Goal: Task Accomplishment & Management: Manage account settings

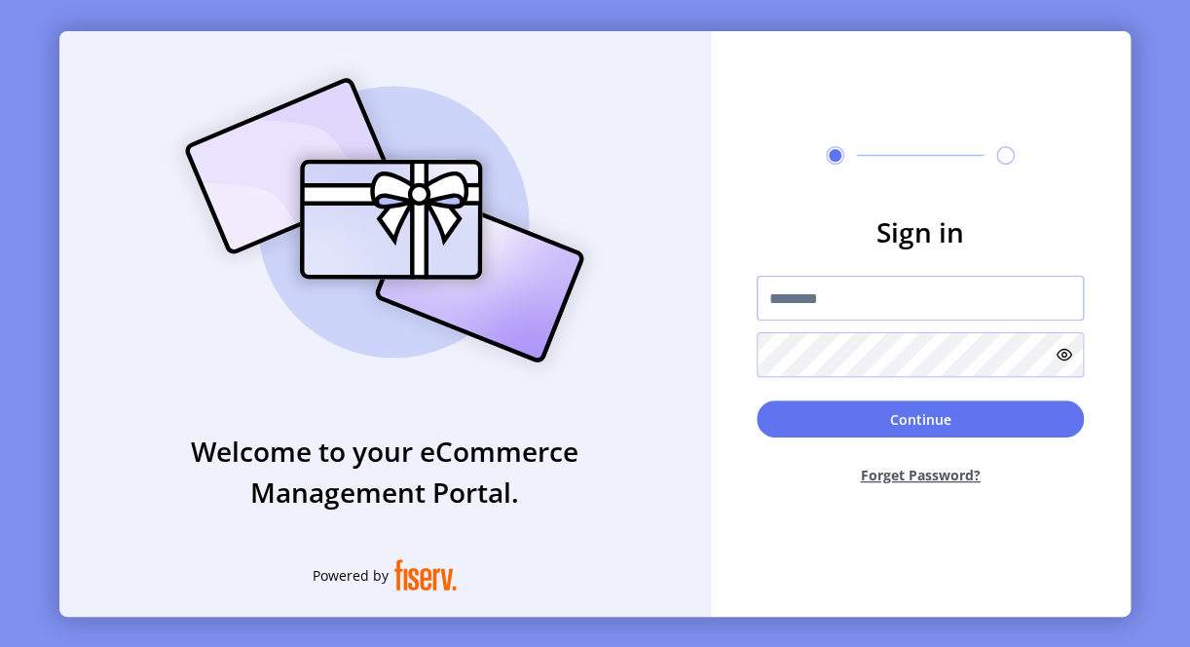
click at [887, 296] on input "text" at bounding box center [920, 298] width 327 height 45
paste input "**********"
type input "**********"
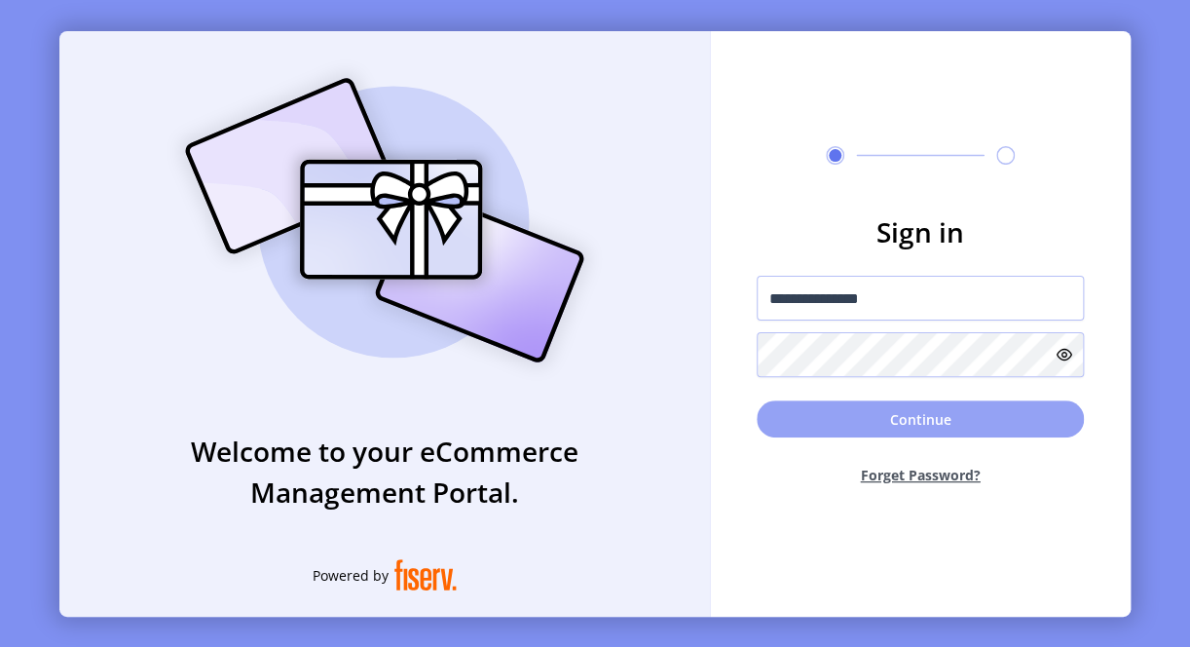
click at [838, 408] on button "Continue" at bounding box center [920, 418] width 327 height 37
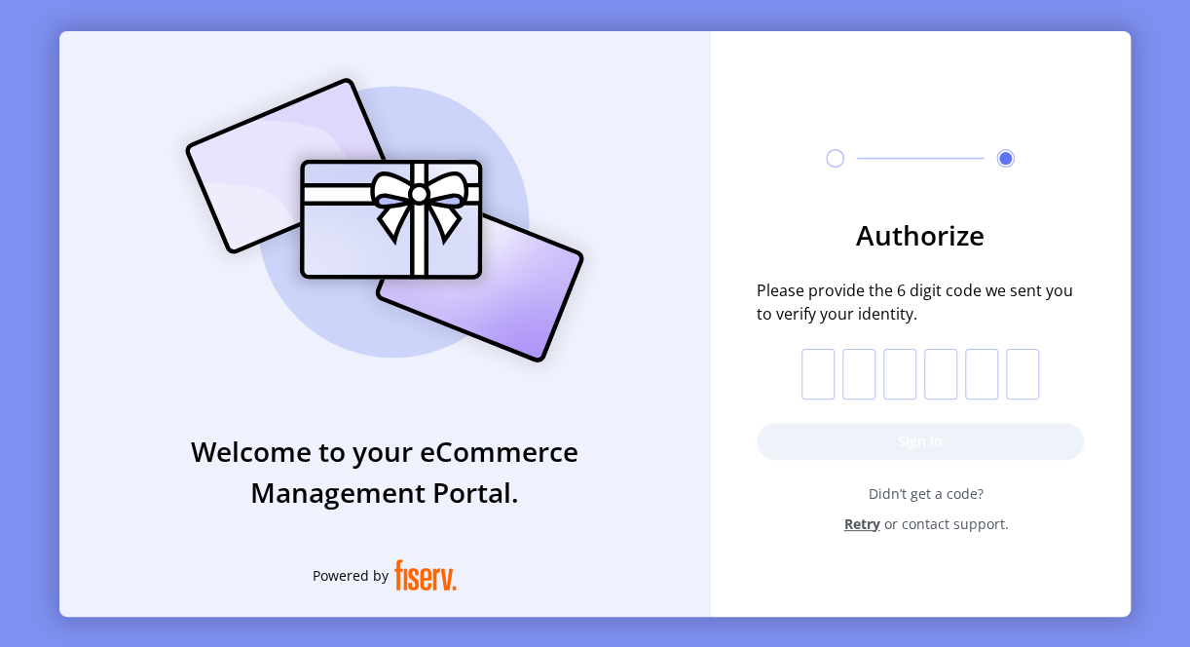
click at [803, 382] on input "text" at bounding box center [817, 374] width 33 height 51
type input "*"
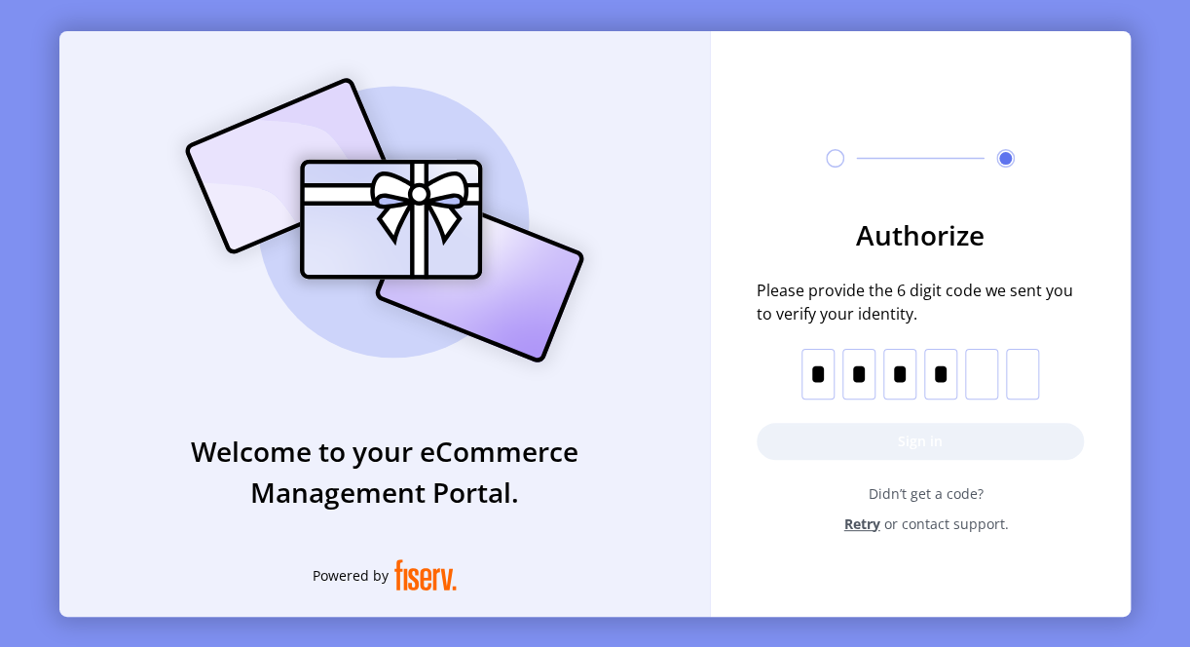
type input "*"
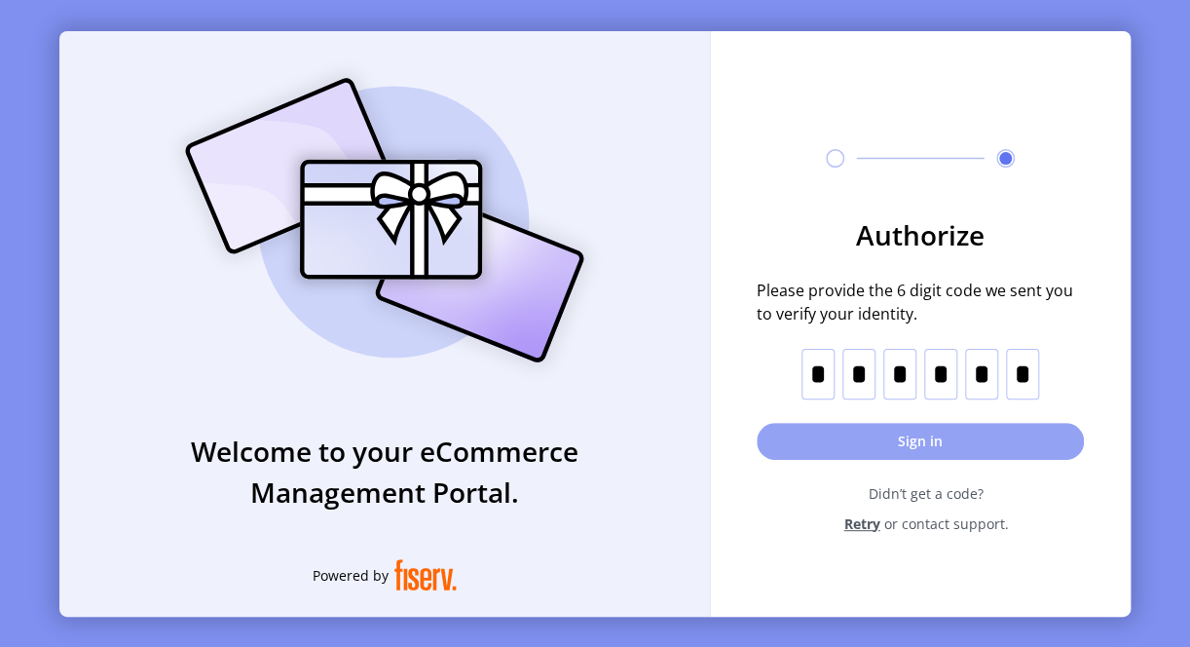
type input "*"
click at [834, 455] on button "Sign in" at bounding box center [920, 441] width 327 height 37
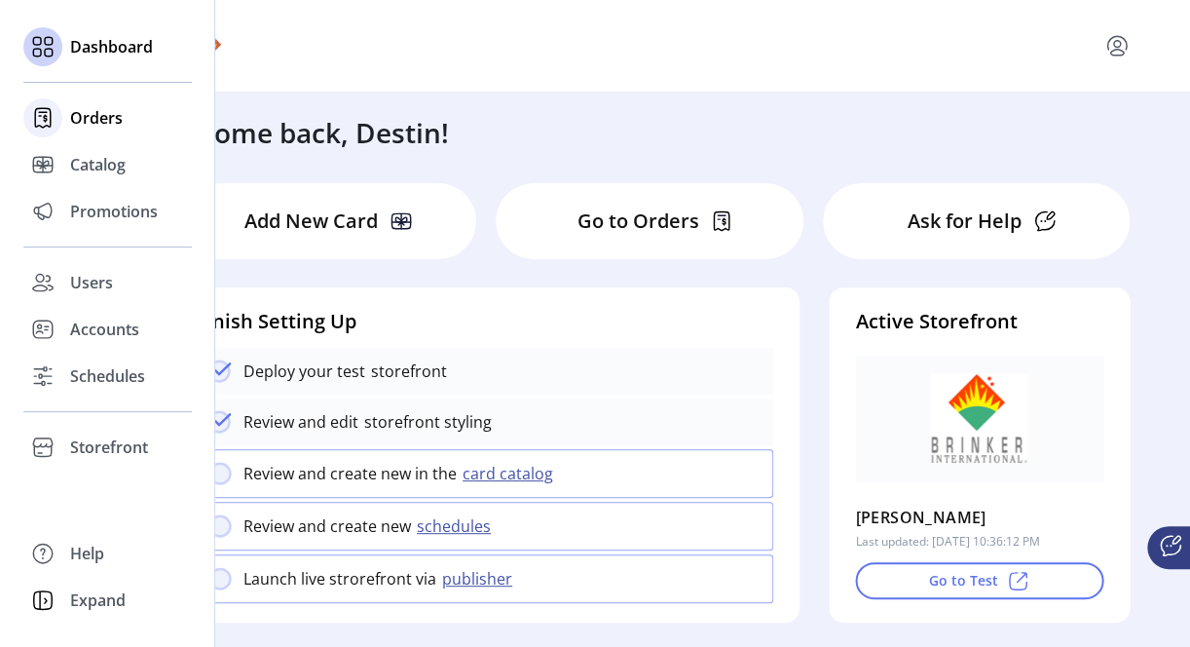
click at [109, 120] on span "Orders" at bounding box center [96, 117] width 53 height 23
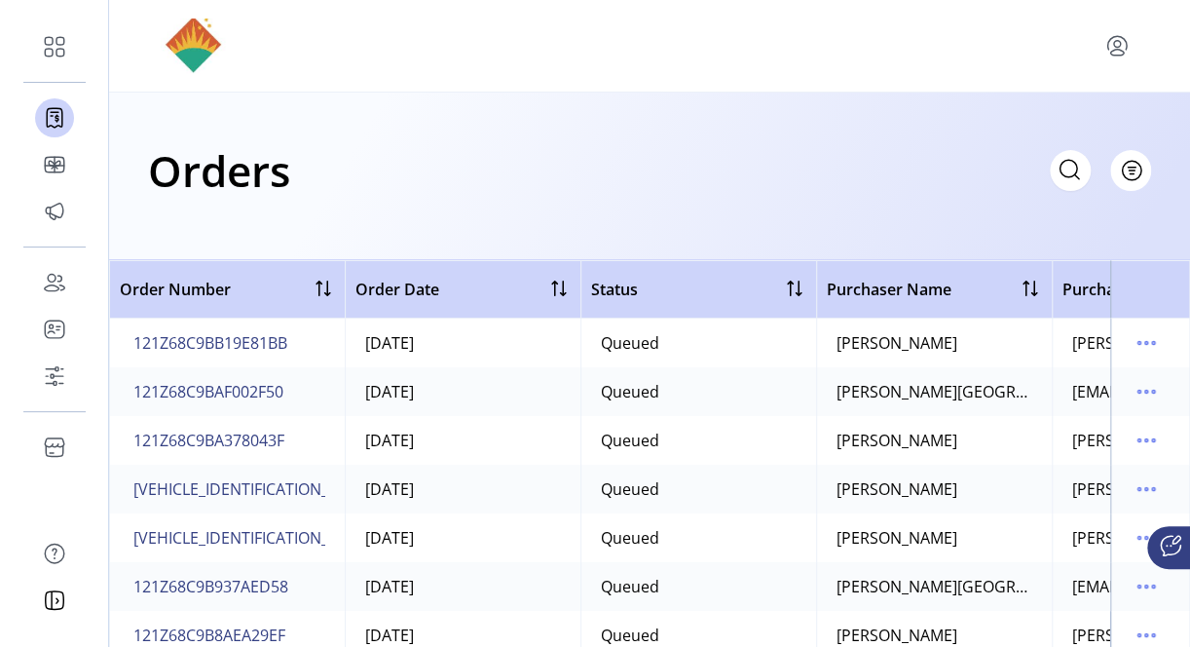
drag, startPoint x: 834, startPoint y: 339, endPoint x: 980, endPoint y: 339, distance: 146.1
click at [980, 339] on td "[PERSON_NAME]" at bounding box center [934, 342] width 236 height 49
drag, startPoint x: 980, startPoint y: 339, endPoint x: 1133, endPoint y: 347, distance: 154.0
click at [1133, 347] on icon "menu" at bounding box center [1145, 342] width 31 height 31
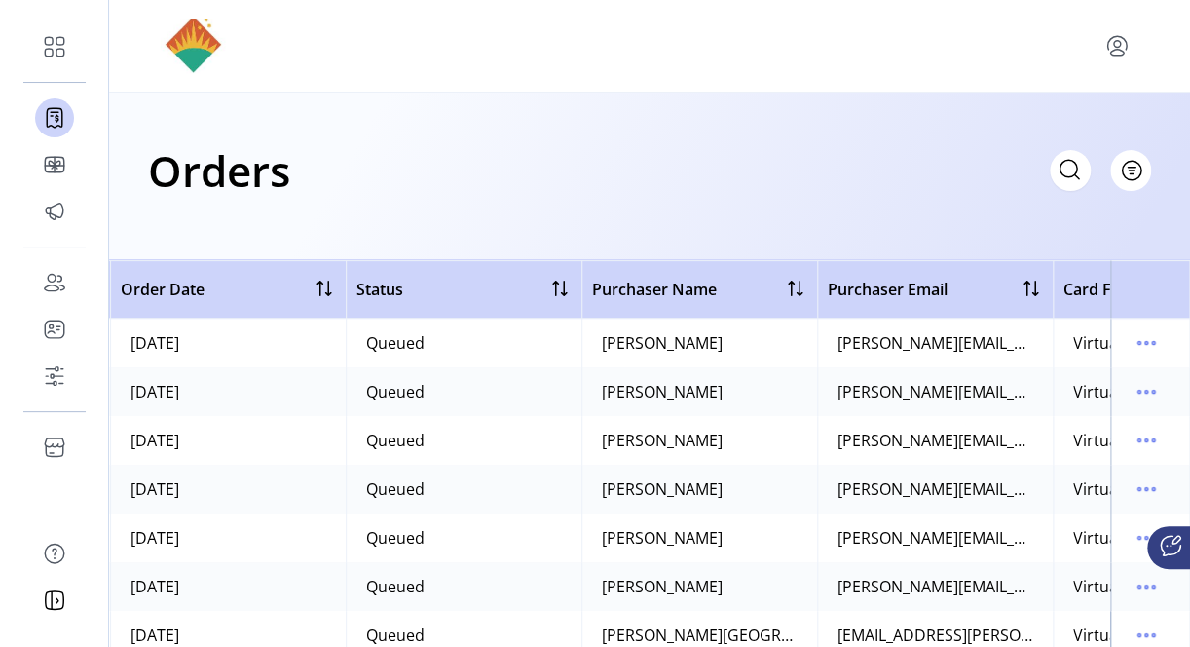
scroll to position [292, 0]
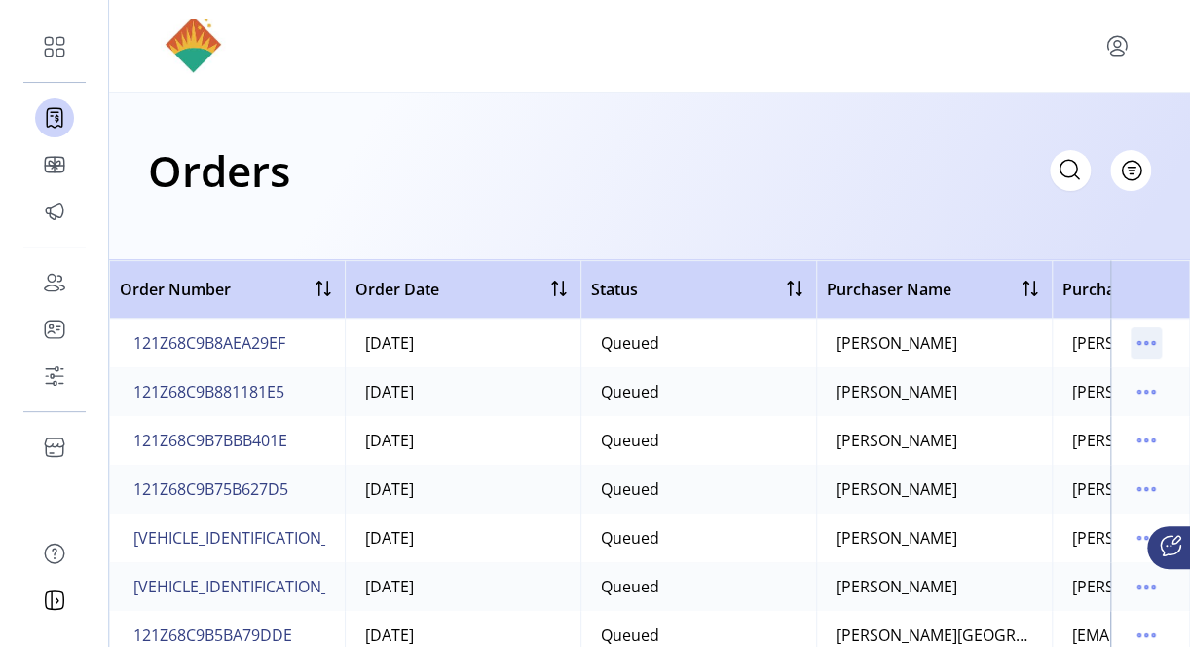
click at [1130, 336] on icon "menu" at bounding box center [1145, 342] width 31 height 31
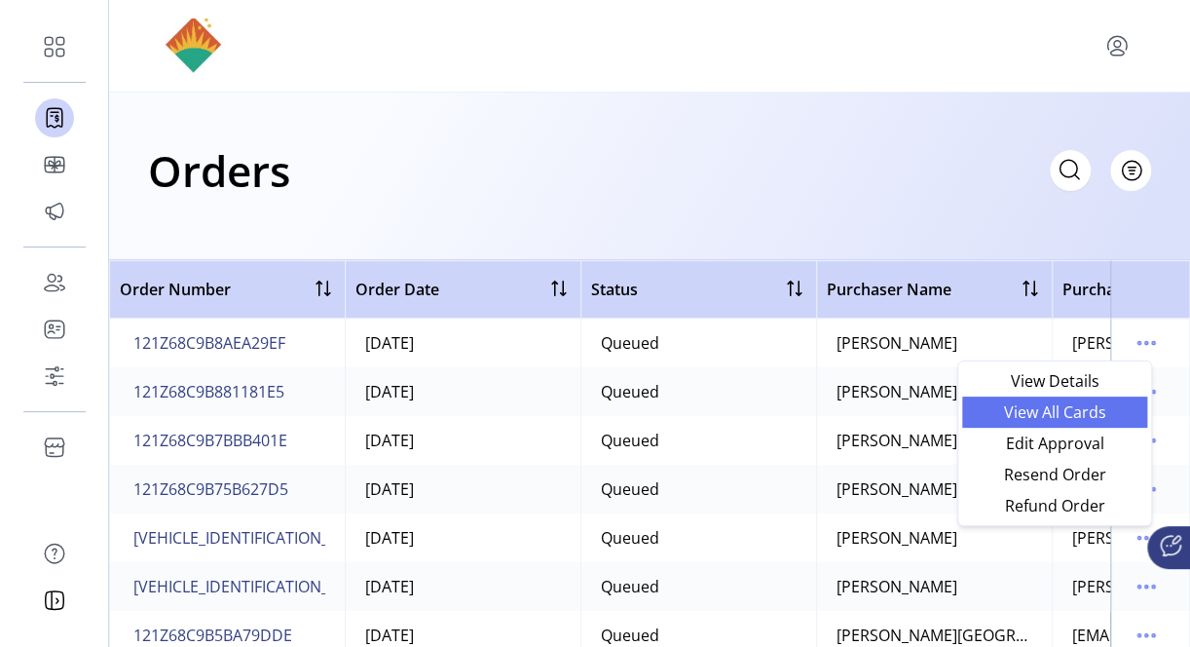
click at [1064, 406] on span "View All Cards" at bounding box center [1055, 412] width 162 height 16
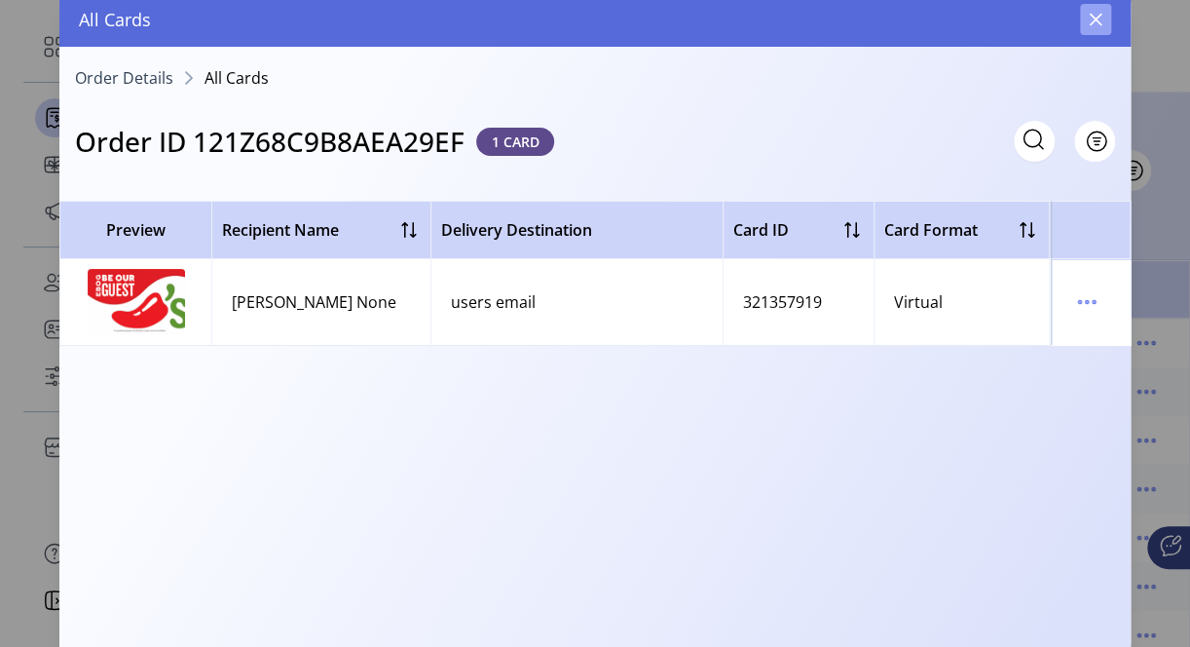
click at [1091, 20] on icon "button" at bounding box center [1096, 20] width 16 height 16
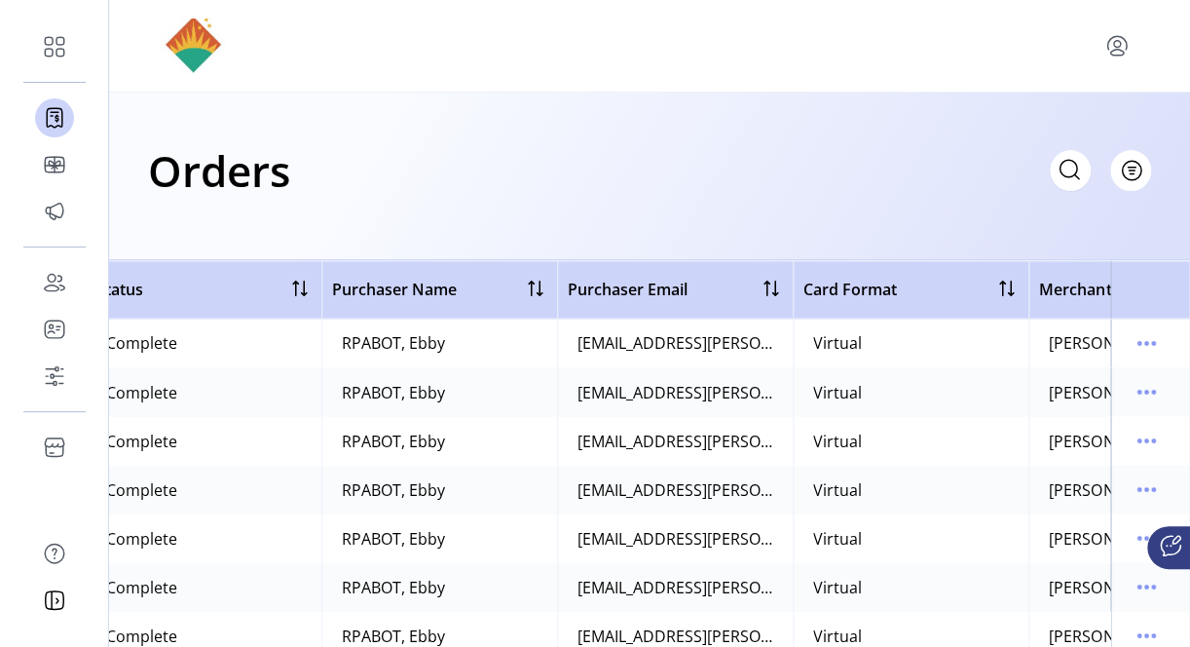
scroll to position [1655, 495]
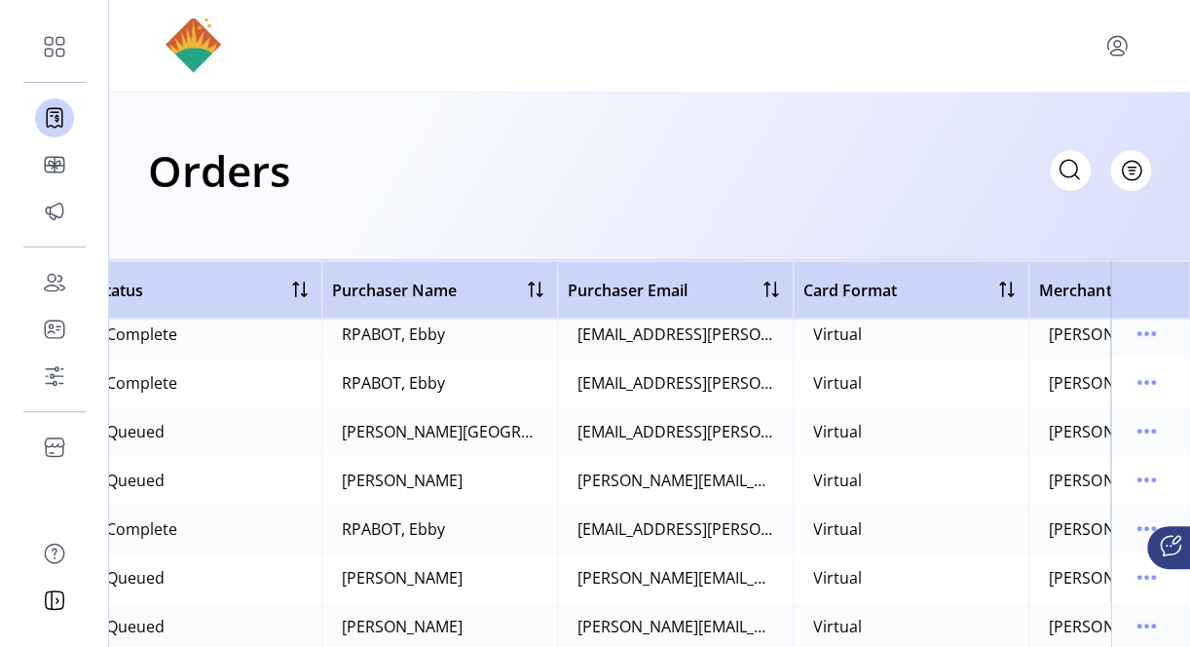
drag, startPoint x: 1029, startPoint y: 269, endPoint x: 984, endPoint y: 267, distance: 44.8
click at [984, 267] on tr "Order Number Order Date Status Purchaser Name Purchaser Email Card Format Merch…" at bounding box center [478, 289] width 1729 height 58
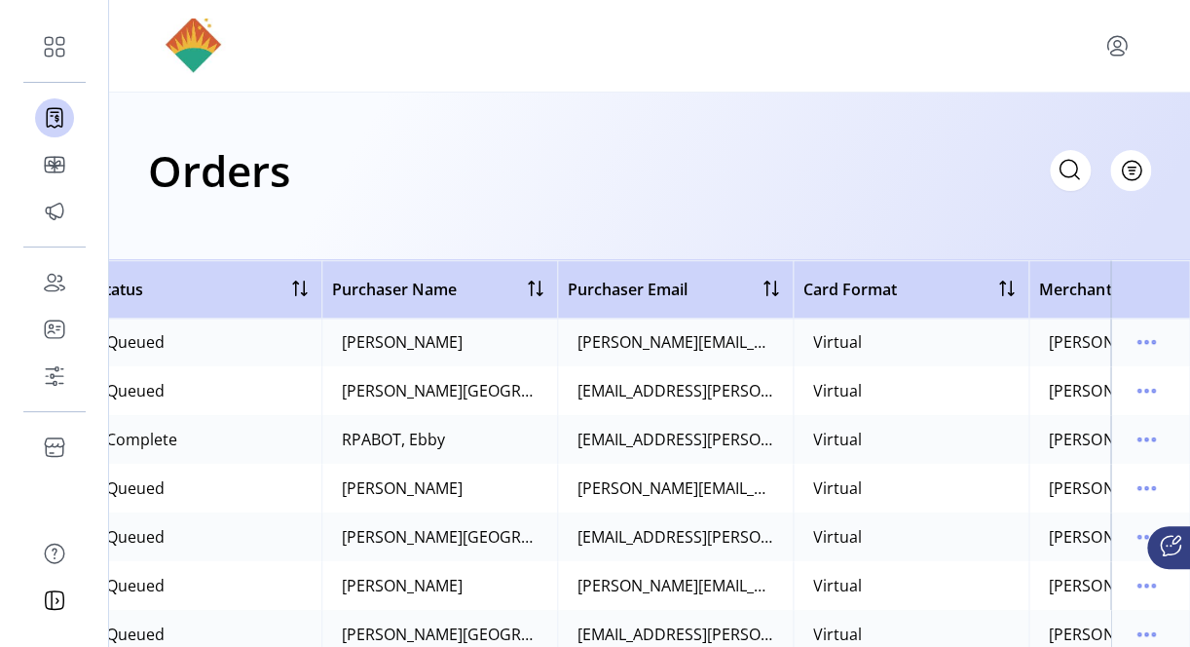
scroll to position [491, 495]
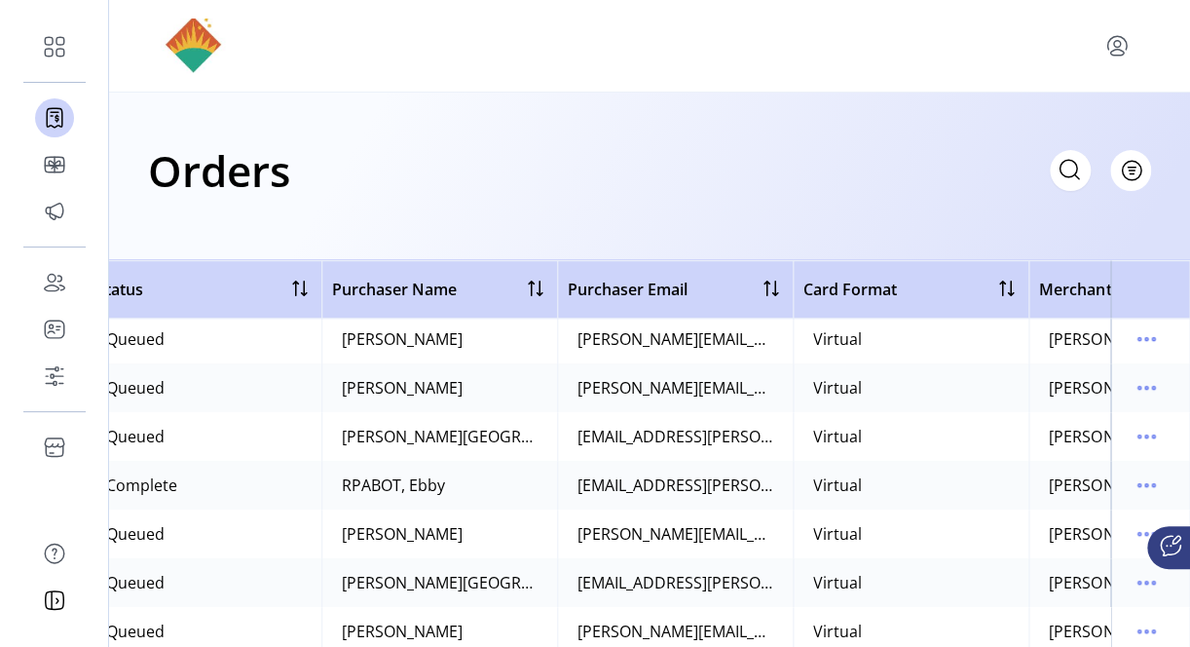
click at [1078, 288] on span "Merchant" at bounding box center [1075, 289] width 72 height 23
click at [1126, 171] on span "Filter" at bounding box center [1119, 171] width 33 height 20
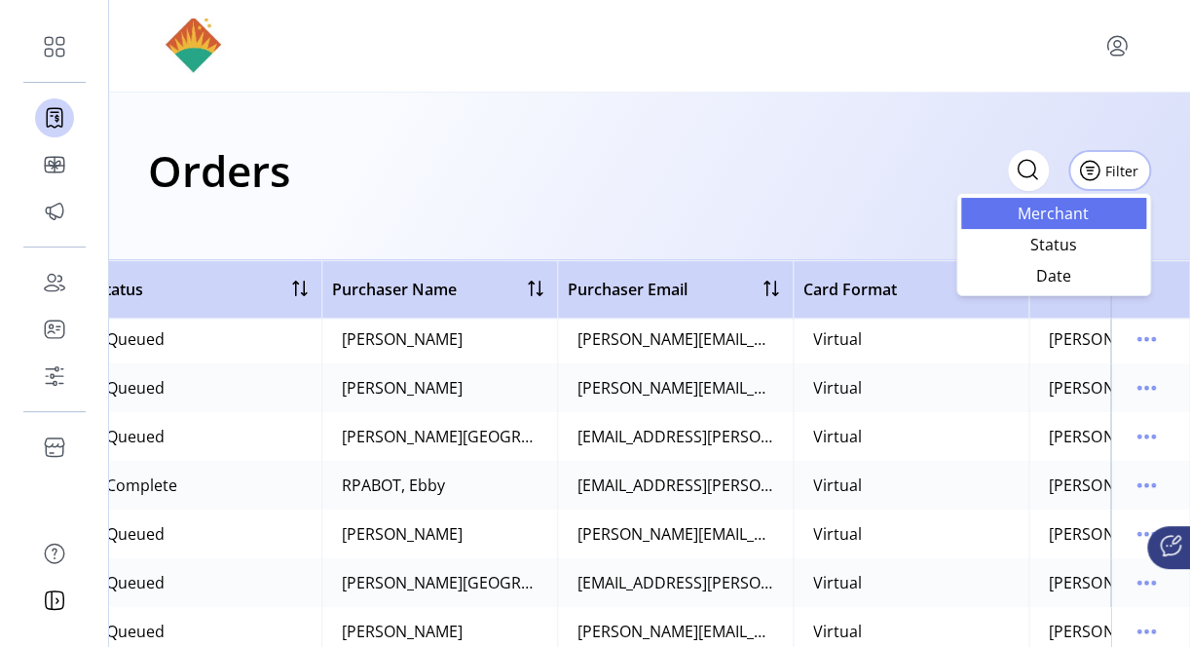
click at [1087, 199] on link "Merchant" at bounding box center [1053, 213] width 185 height 31
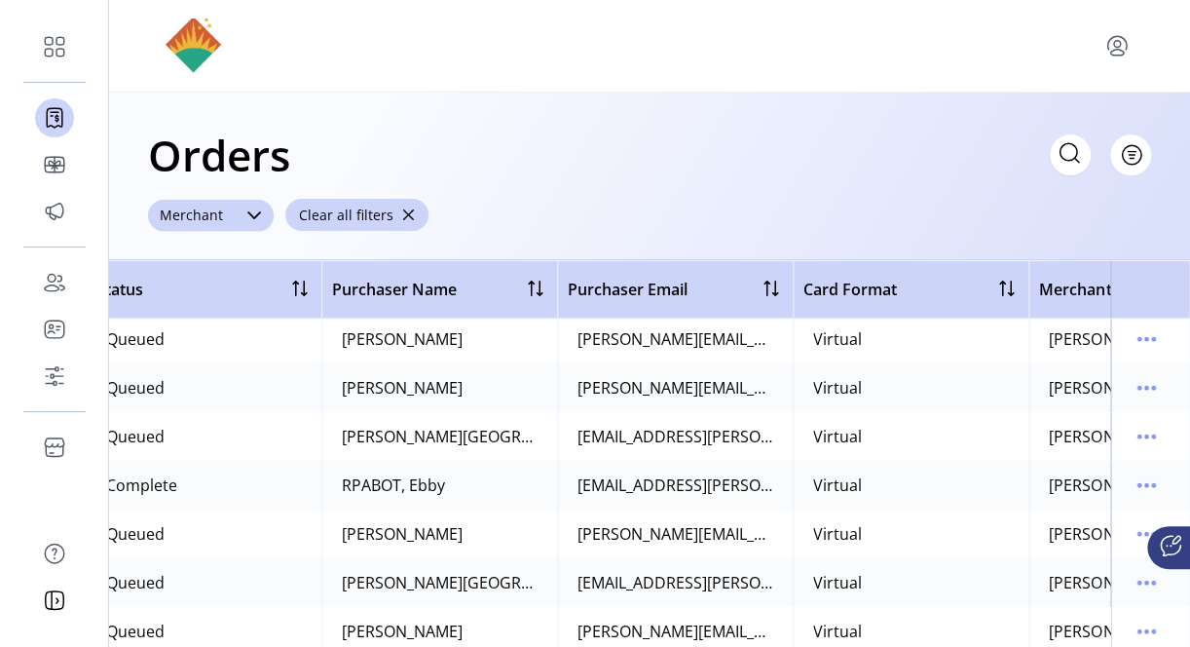
click at [270, 206] on div at bounding box center [254, 215] width 39 height 31
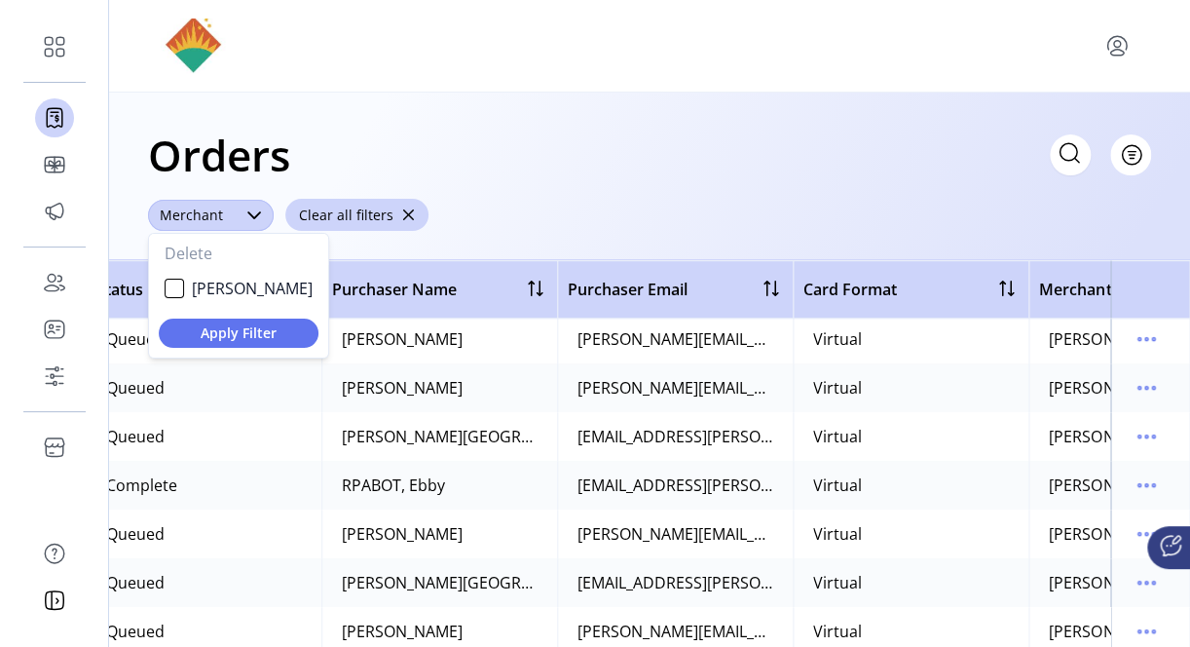
scroll to position [10, 80]
click at [176, 291] on div "Brinker" at bounding box center [174, 287] width 19 height 19
click at [289, 249] on icon "button" at bounding box center [300, 252] width 23 height 23
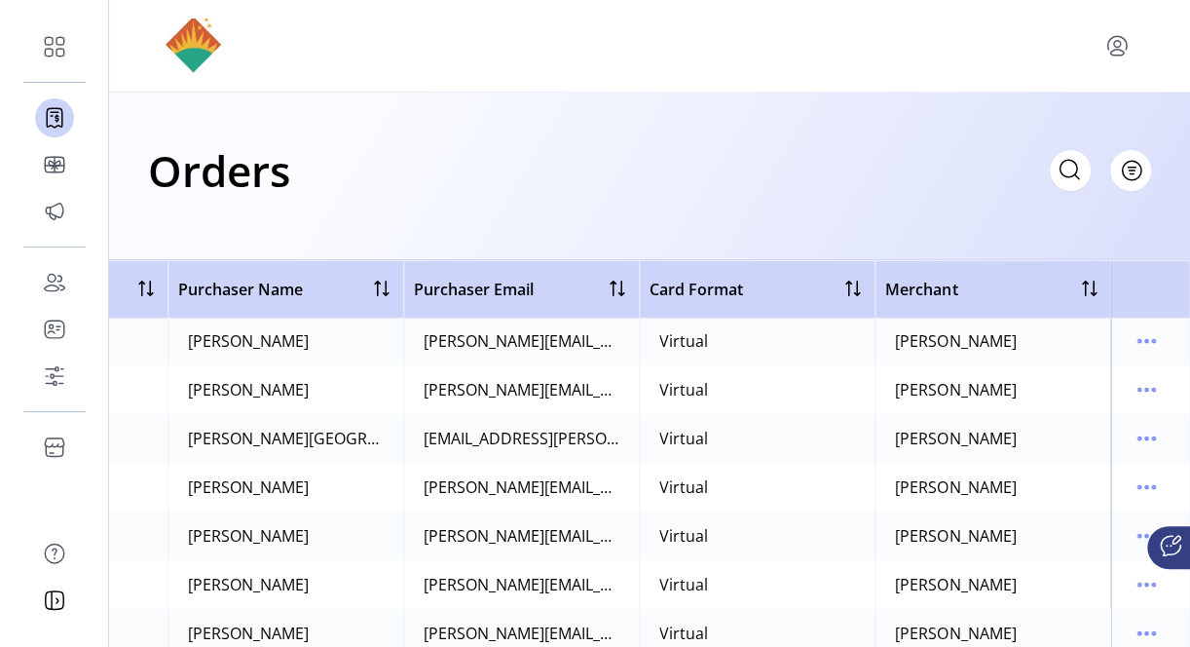
scroll to position [389, 658]
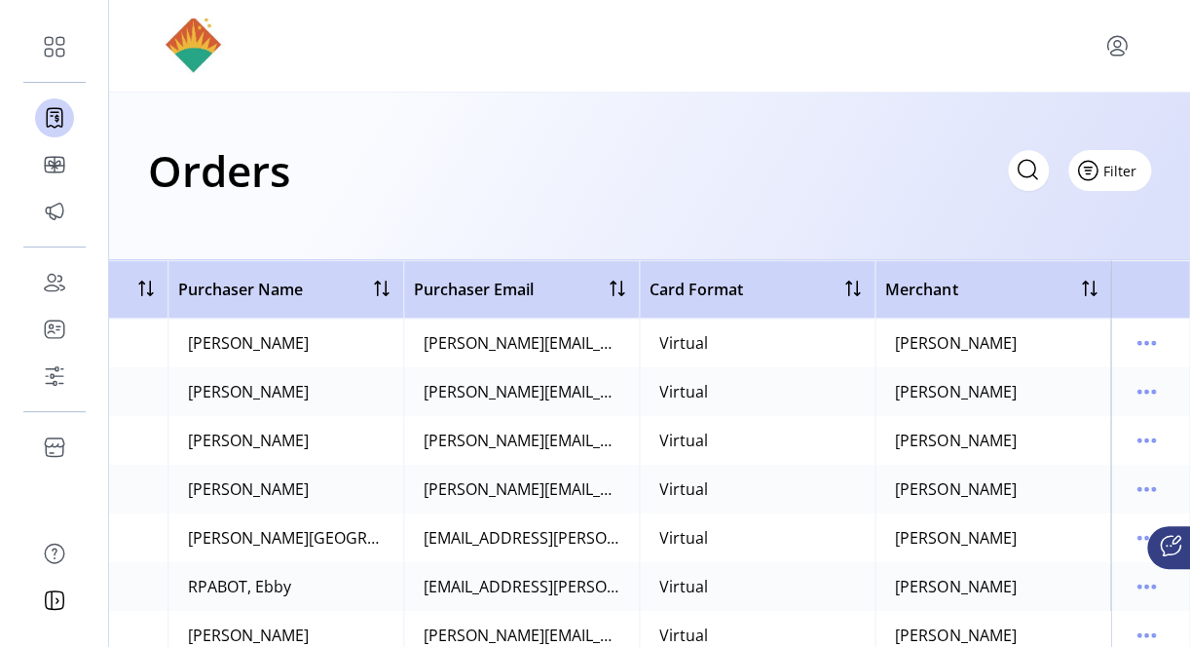
click at [1130, 163] on span "Filter" at bounding box center [1119, 171] width 33 height 20
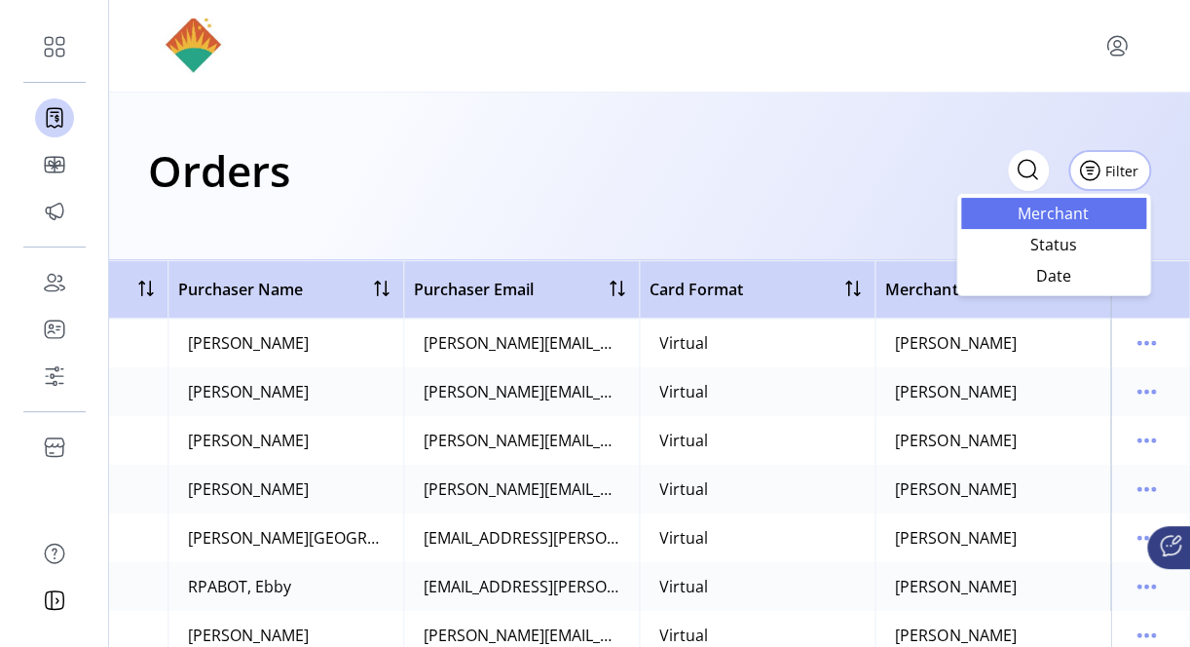
click at [1071, 212] on span "Merchant" at bounding box center [1054, 213] width 162 height 16
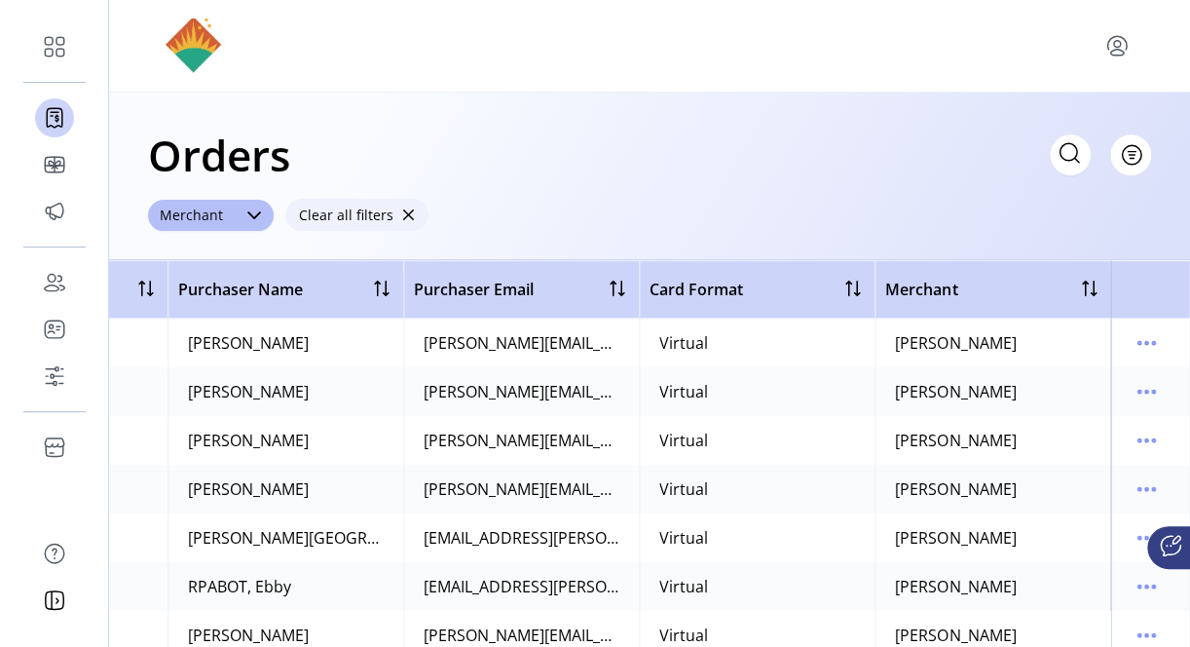
click at [406, 213] on span "button" at bounding box center [408, 215] width 14 height 14
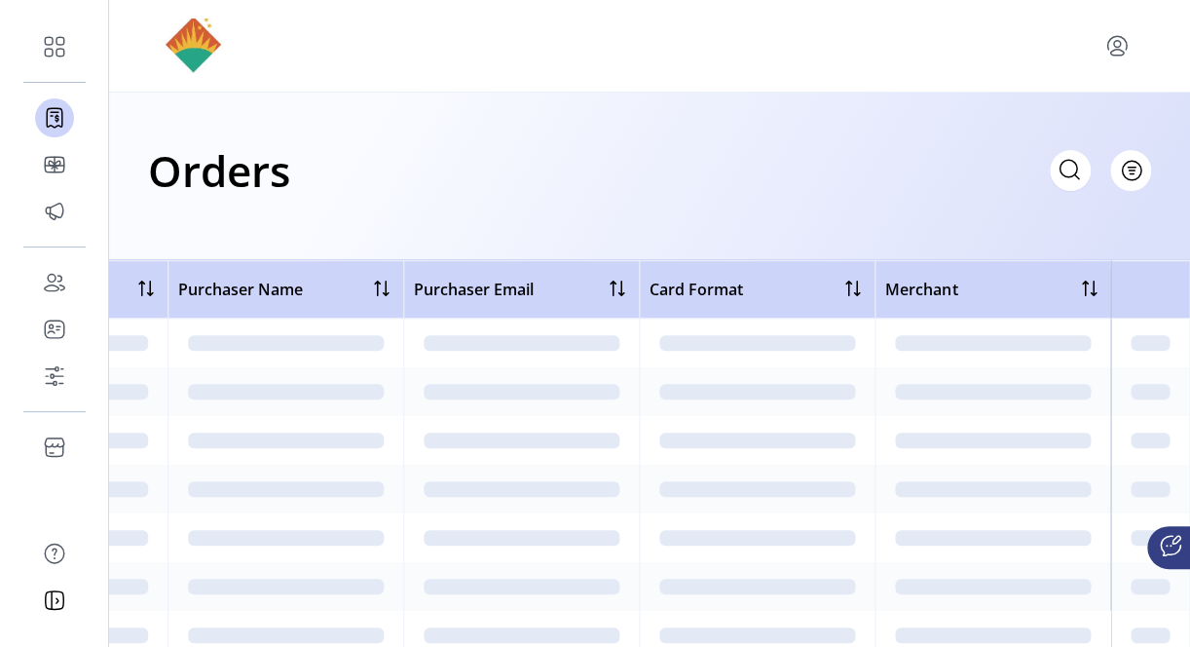
scroll to position [0, 658]
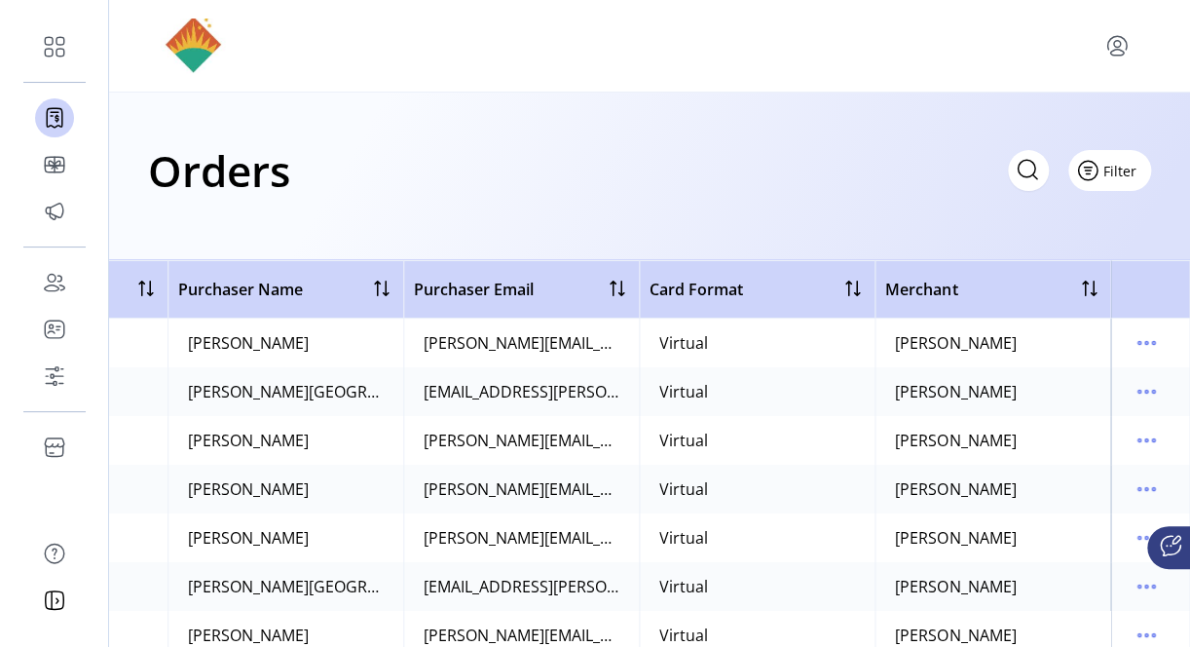
click at [1136, 174] on span "Filter" at bounding box center [1119, 171] width 33 height 20
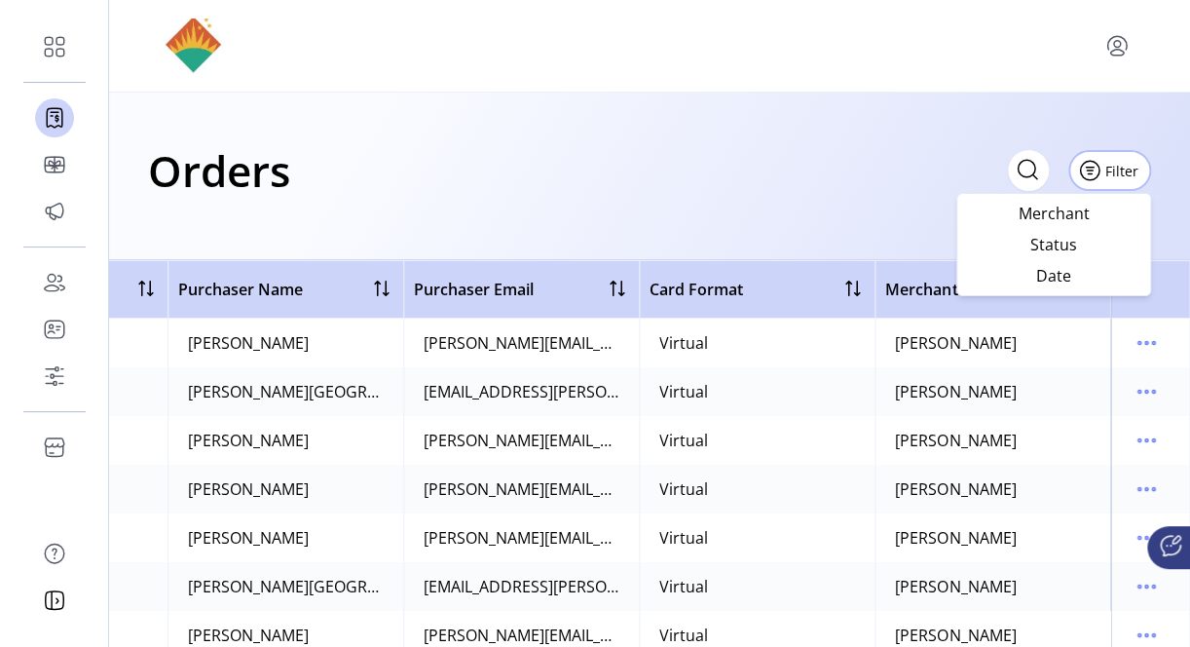
click at [904, 183] on div "Orders Filter Focused All Orders" at bounding box center [649, 170] width 1003 height 68
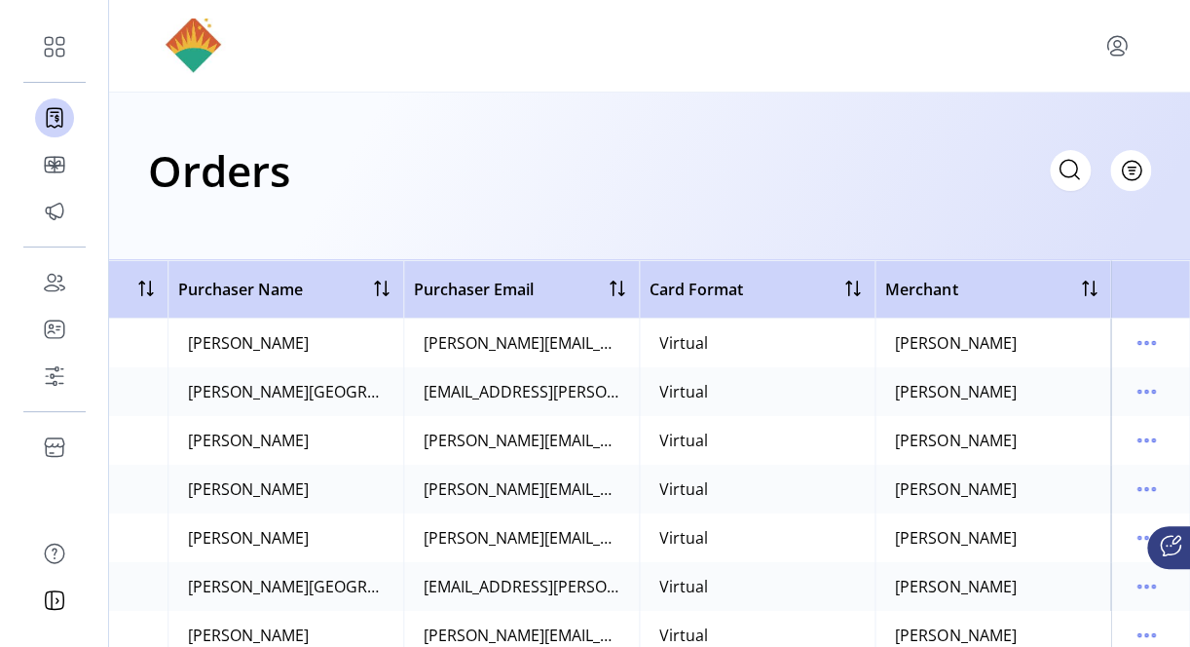
click at [844, 273] on th "Card Format" at bounding box center [757, 289] width 236 height 58
click at [844, 284] on div at bounding box center [852, 288] width 23 height 23
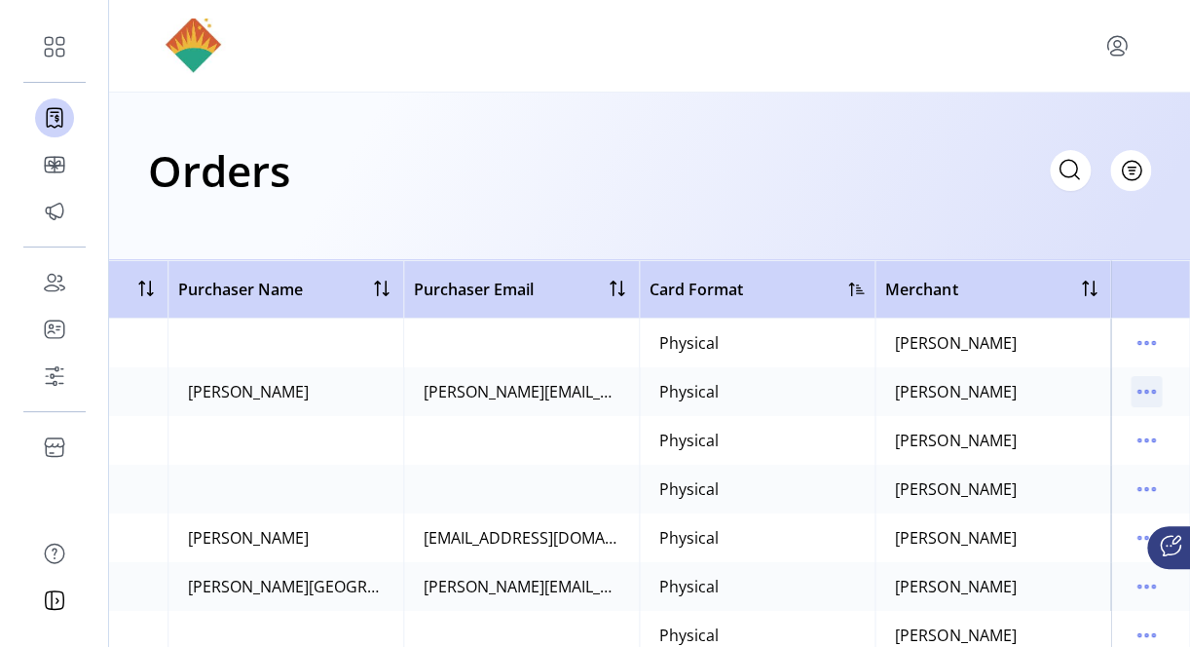
click at [1141, 393] on icon "menu" at bounding box center [1145, 391] width 31 height 31
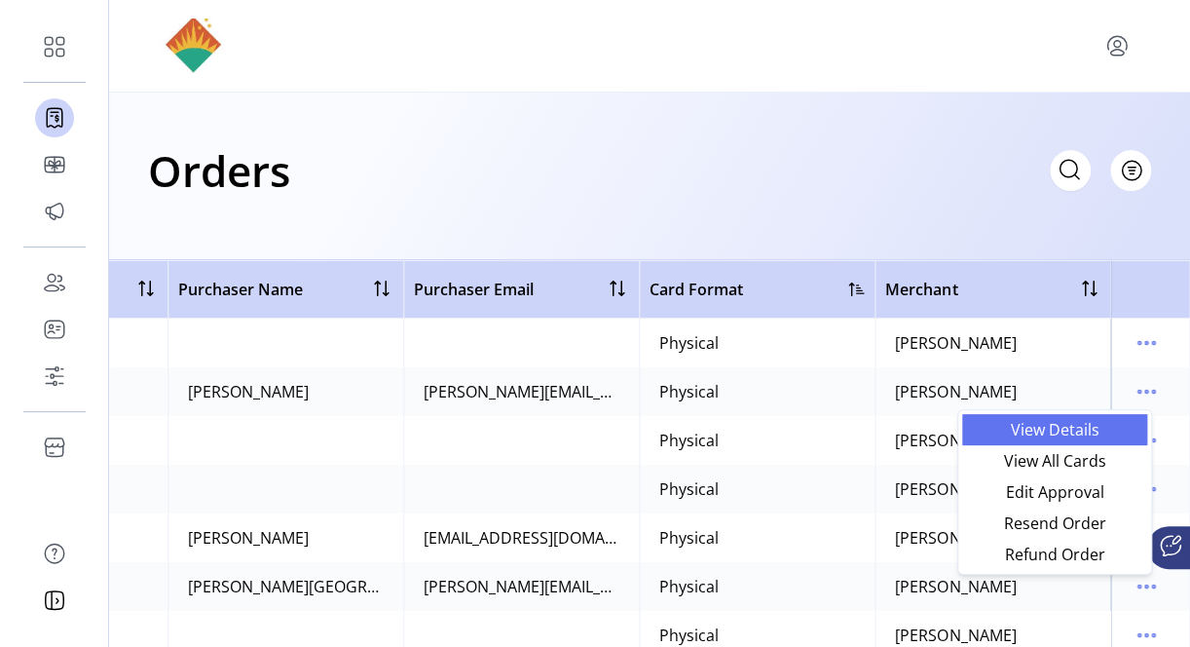
click at [1067, 426] on span "View Details" at bounding box center [1055, 430] width 162 height 16
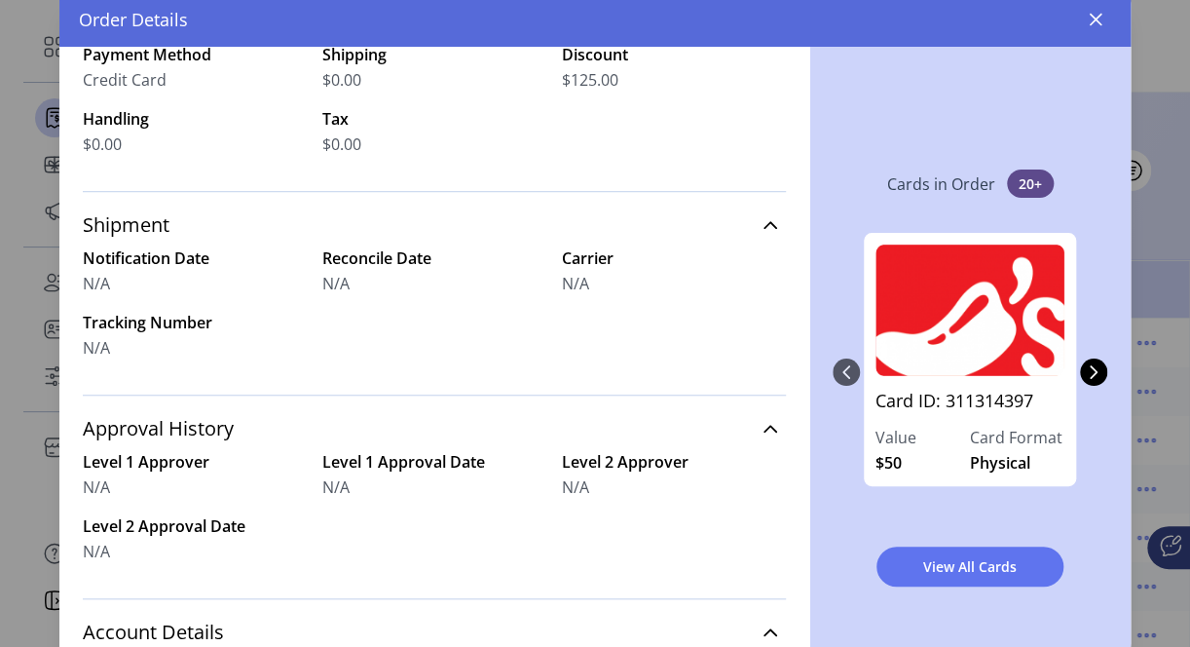
scroll to position [487, 0]
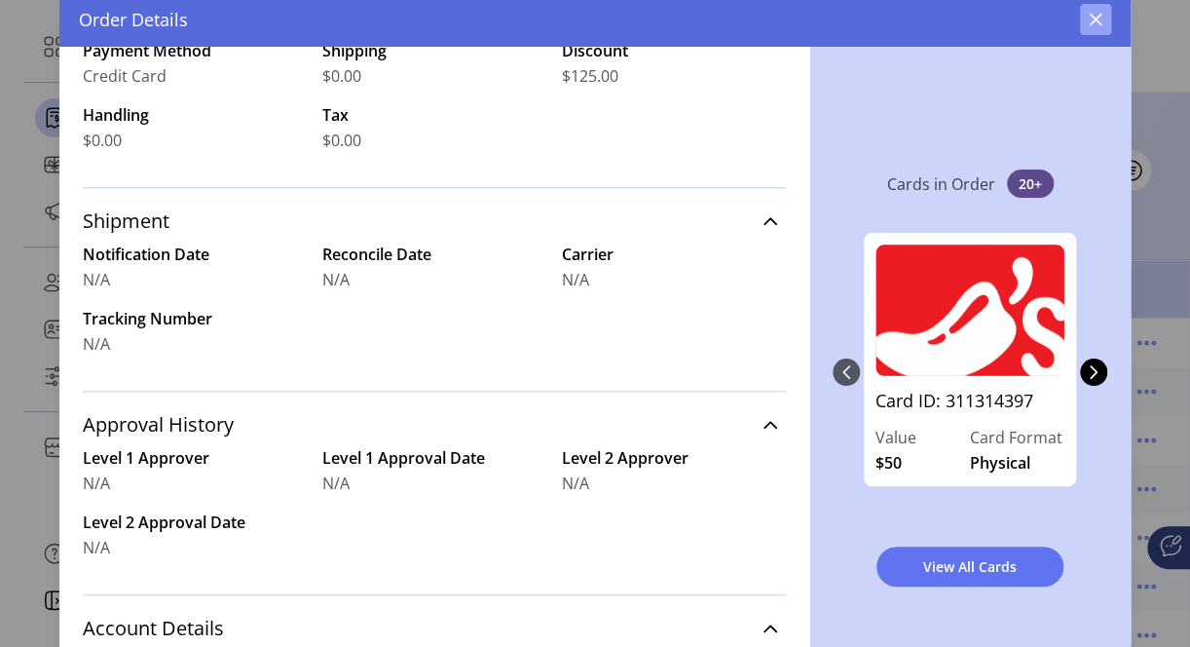
click at [1100, 19] on icon "button" at bounding box center [1096, 20] width 16 height 16
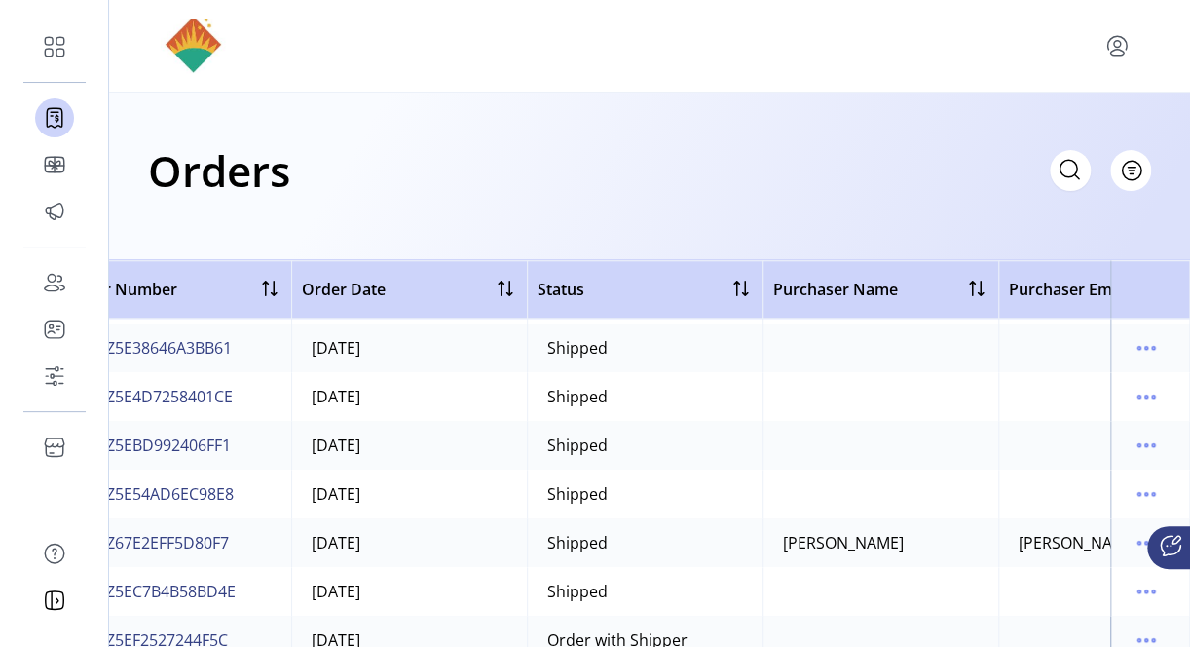
scroll to position [682, 54]
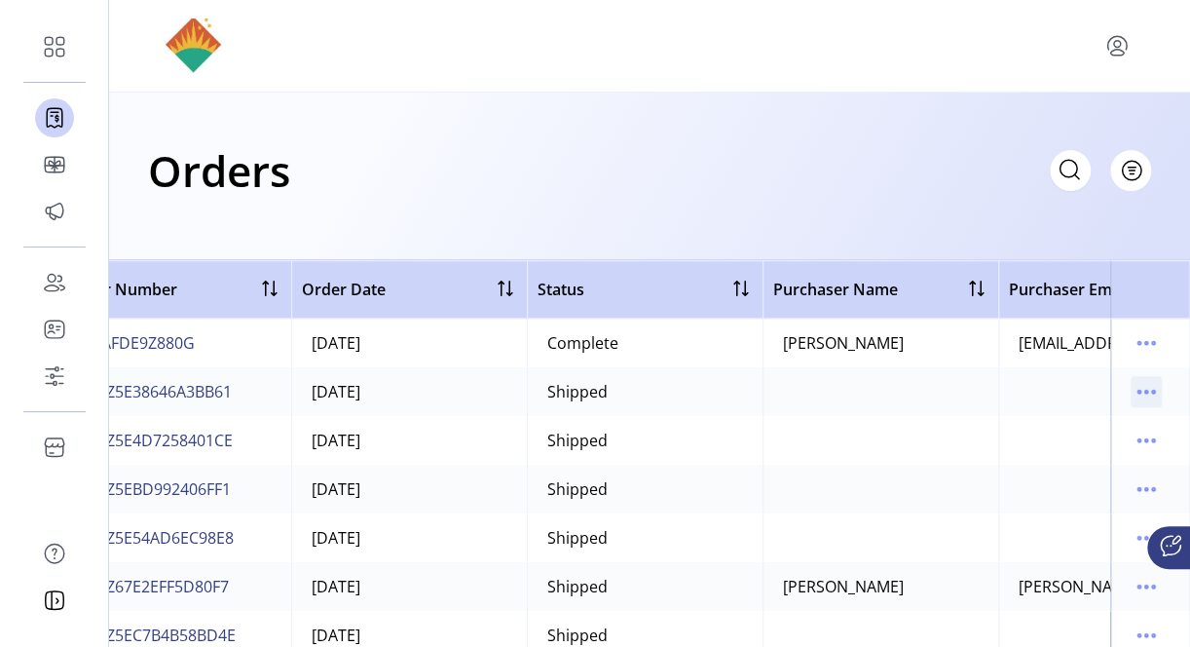
click at [1130, 386] on icon "menu" at bounding box center [1145, 391] width 31 height 31
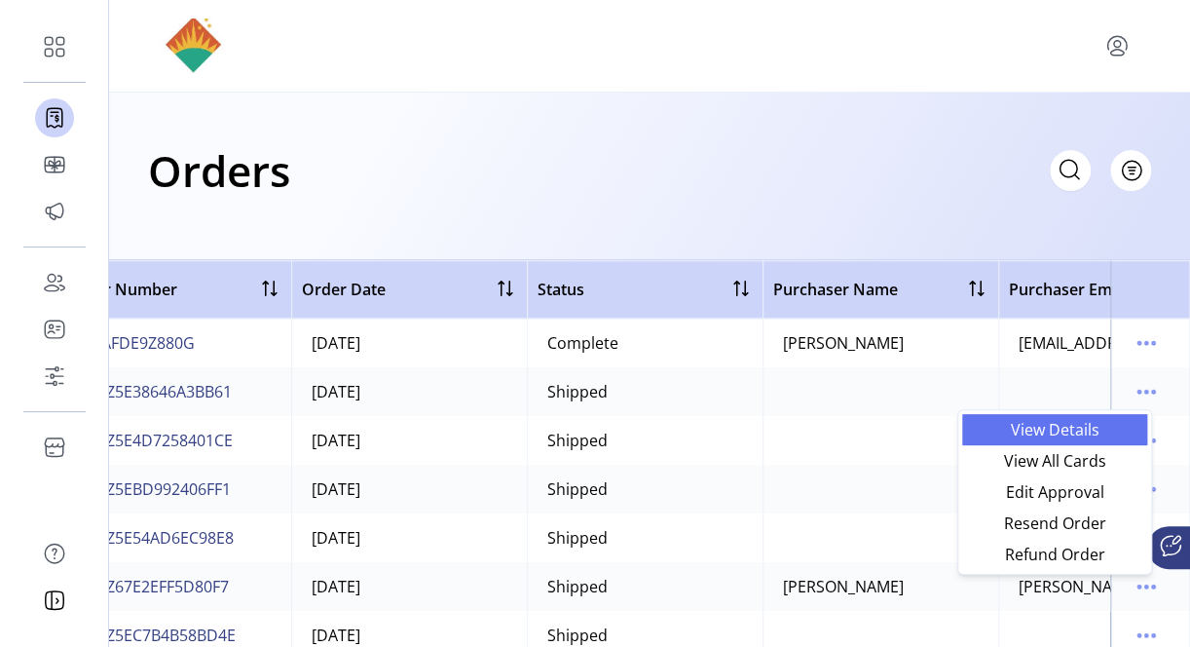
click at [1106, 427] on span "View Details" at bounding box center [1055, 430] width 162 height 16
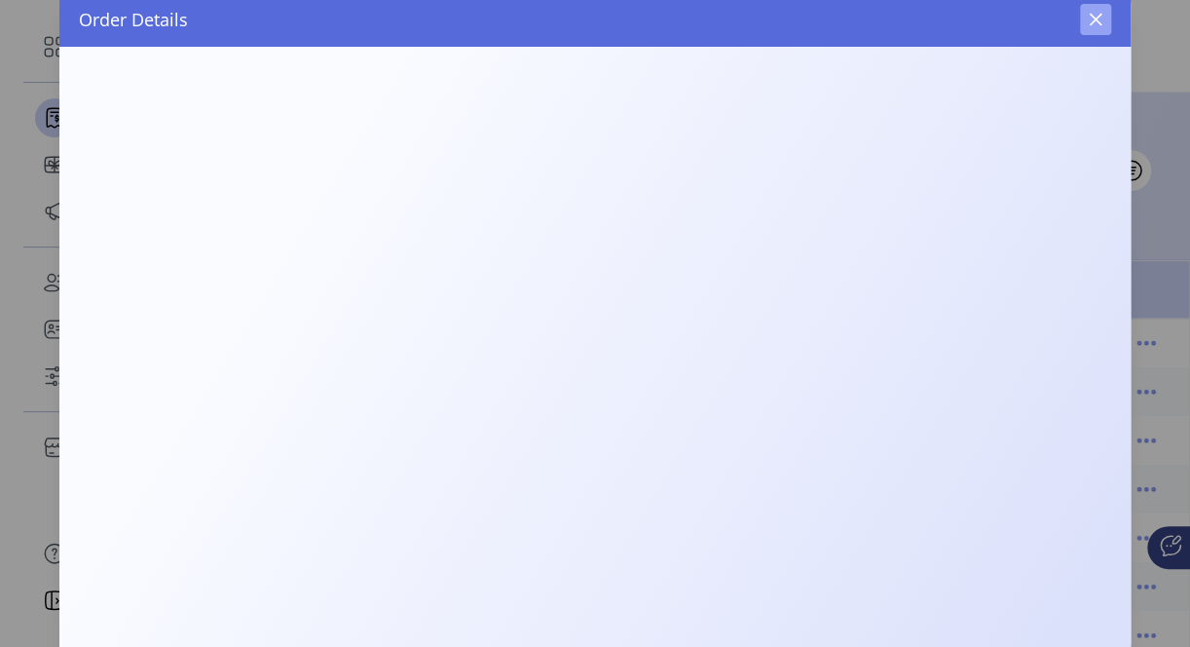
click at [1086, 23] on button "button" at bounding box center [1095, 19] width 31 height 31
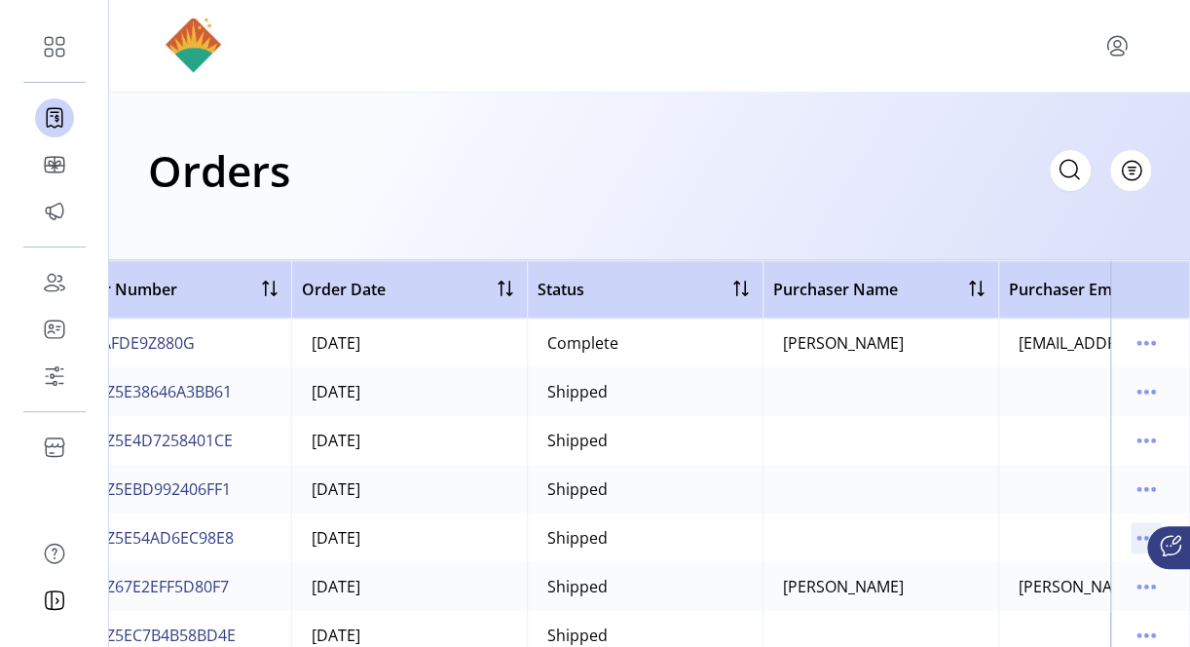
click at [1152, 537] on icon "menu" at bounding box center [1153, 538] width 3 height 3
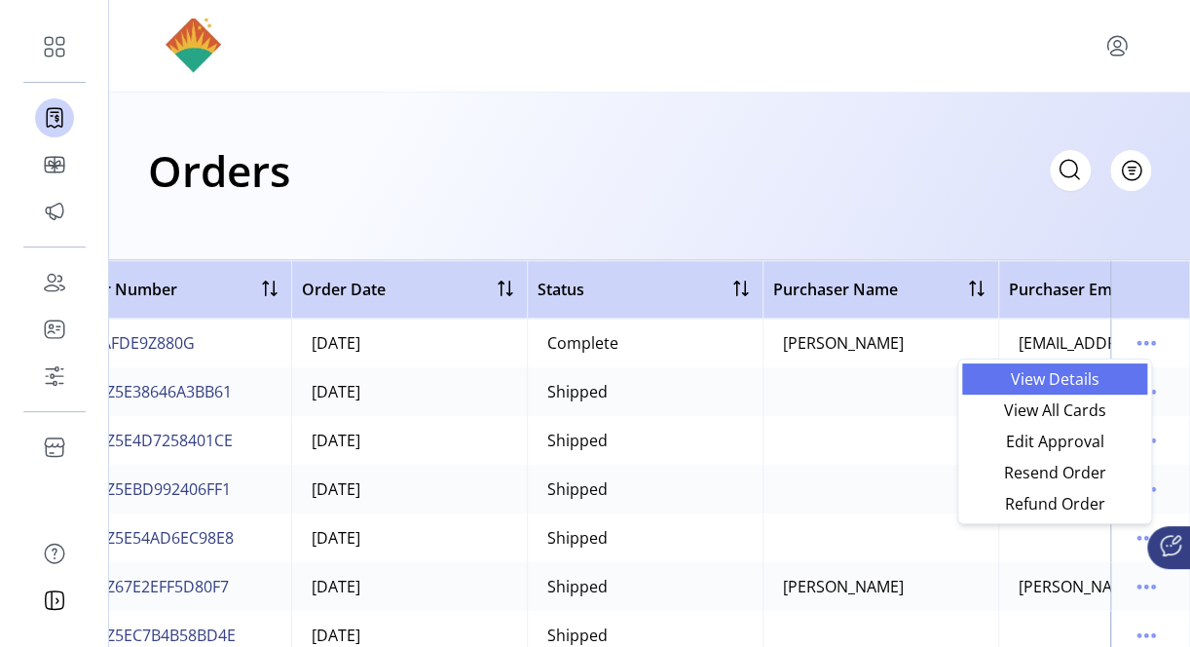
click at [1055, 383] on span "View Details" at bounding box center [1055, 379] width 162 height 16
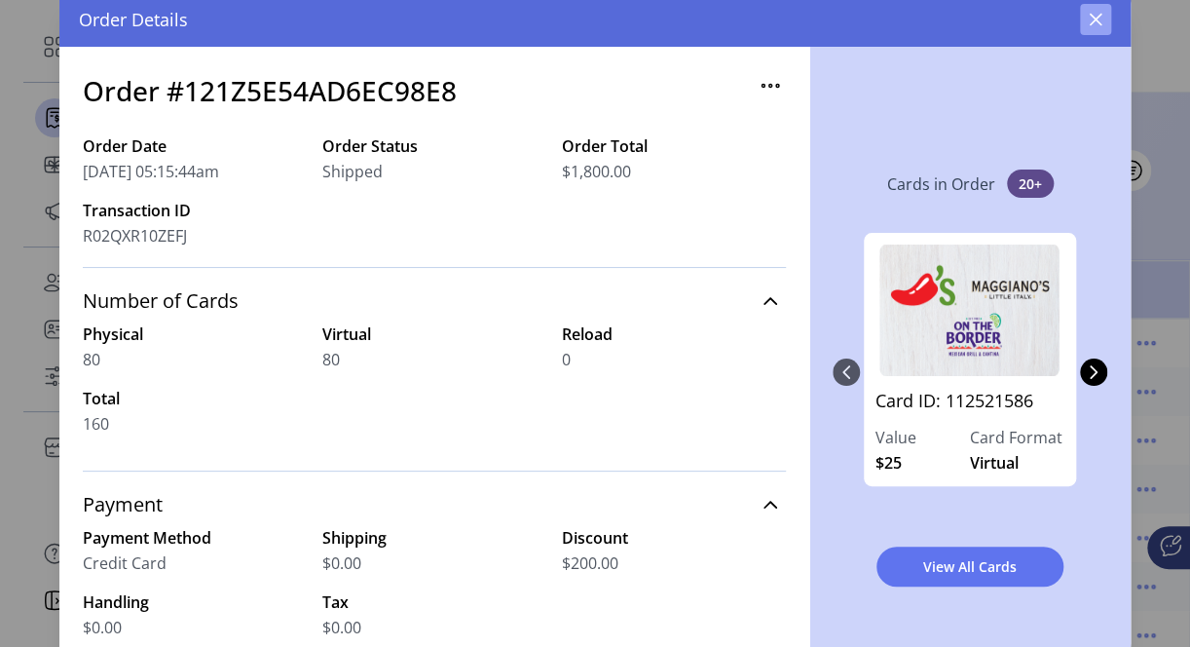
click at [1097, 20] on icon "button" at bounding box center [1096, 20] width 13 height 13
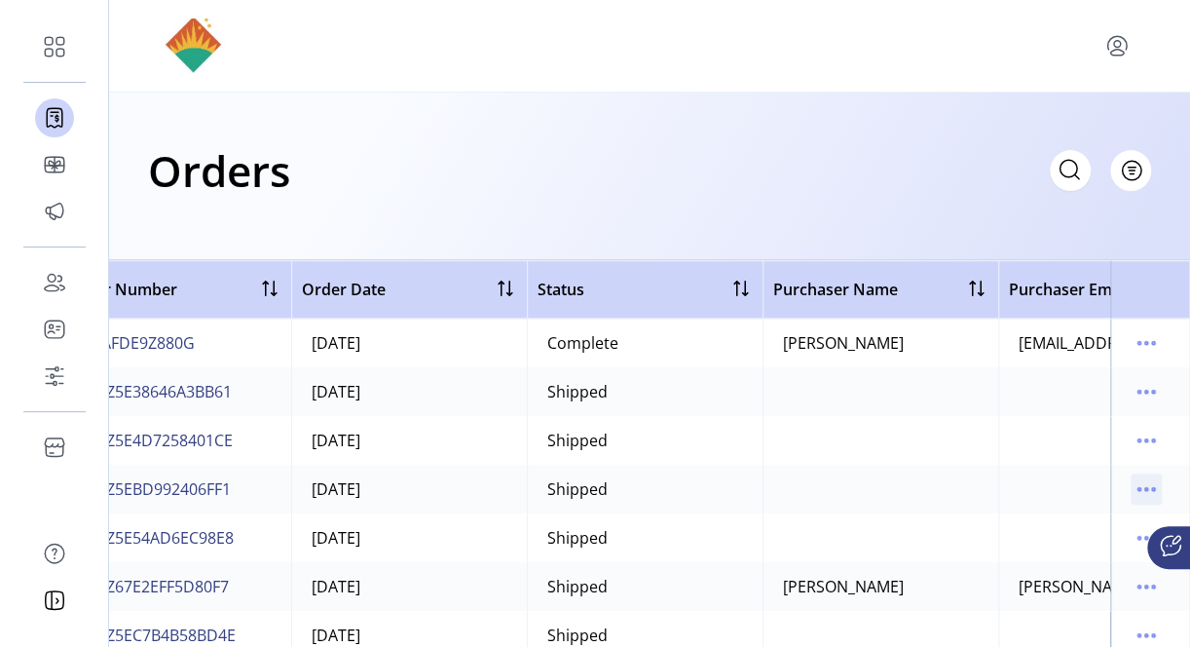
click at [1131, 479] on icon "menu" at bounding box center [1145, 488] width 31 height 31
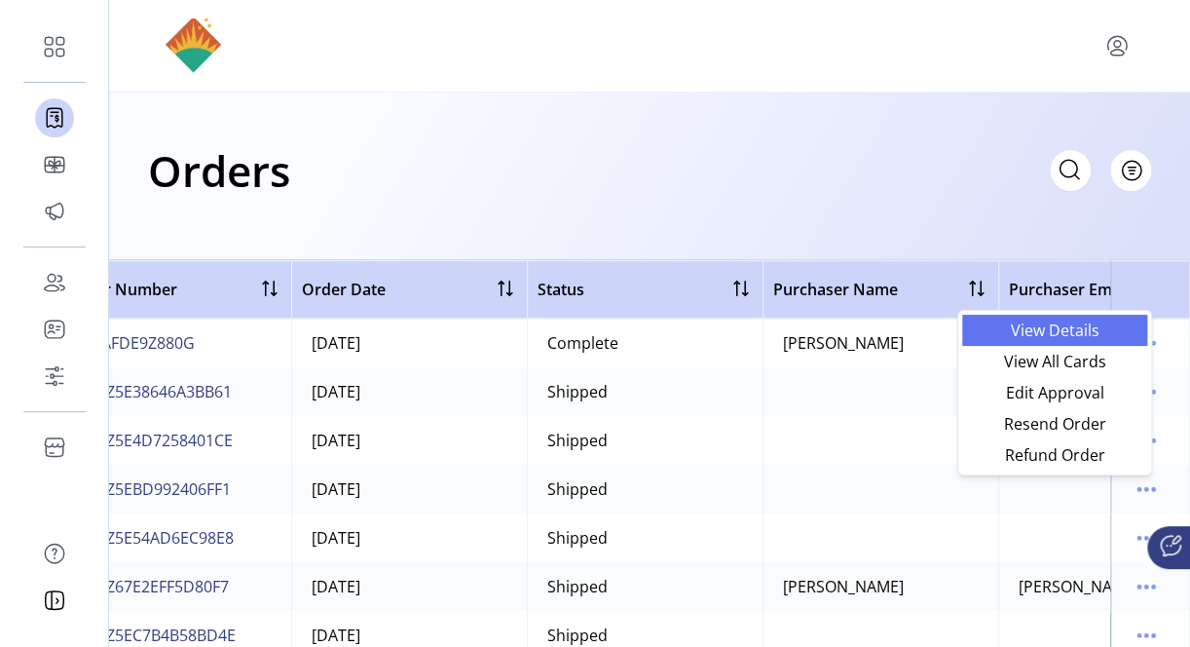
click at [1062, 334] on span "View Details" at bounding box center [1055, 330] width 162 height 16
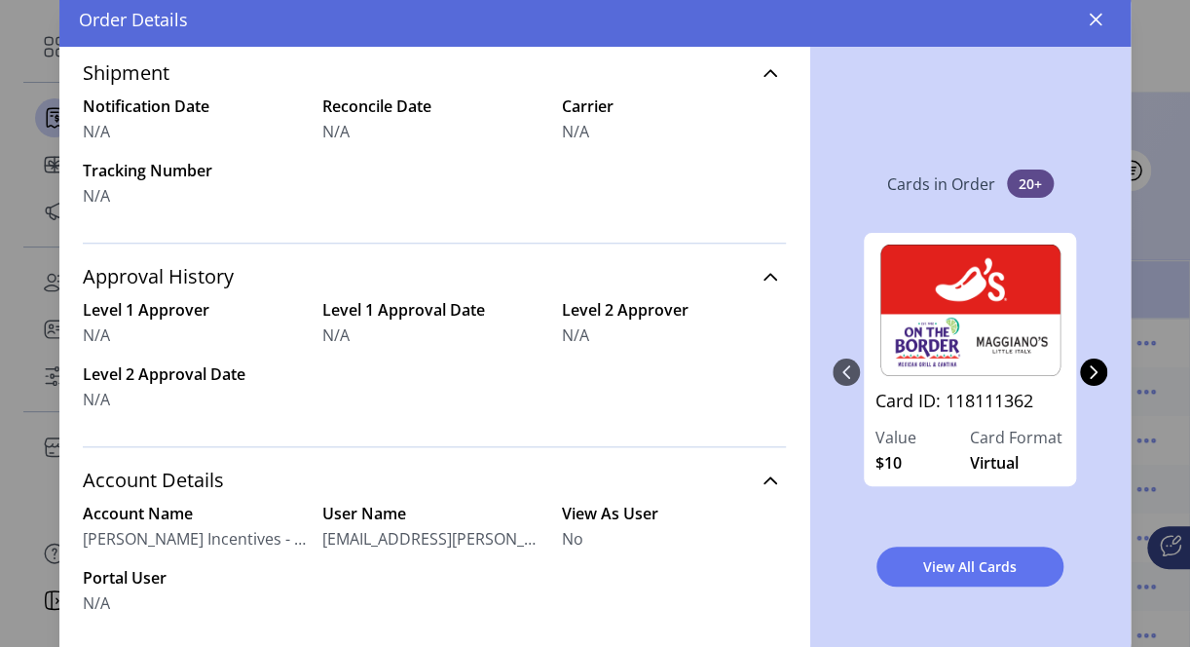
scroll to position [708, 0]
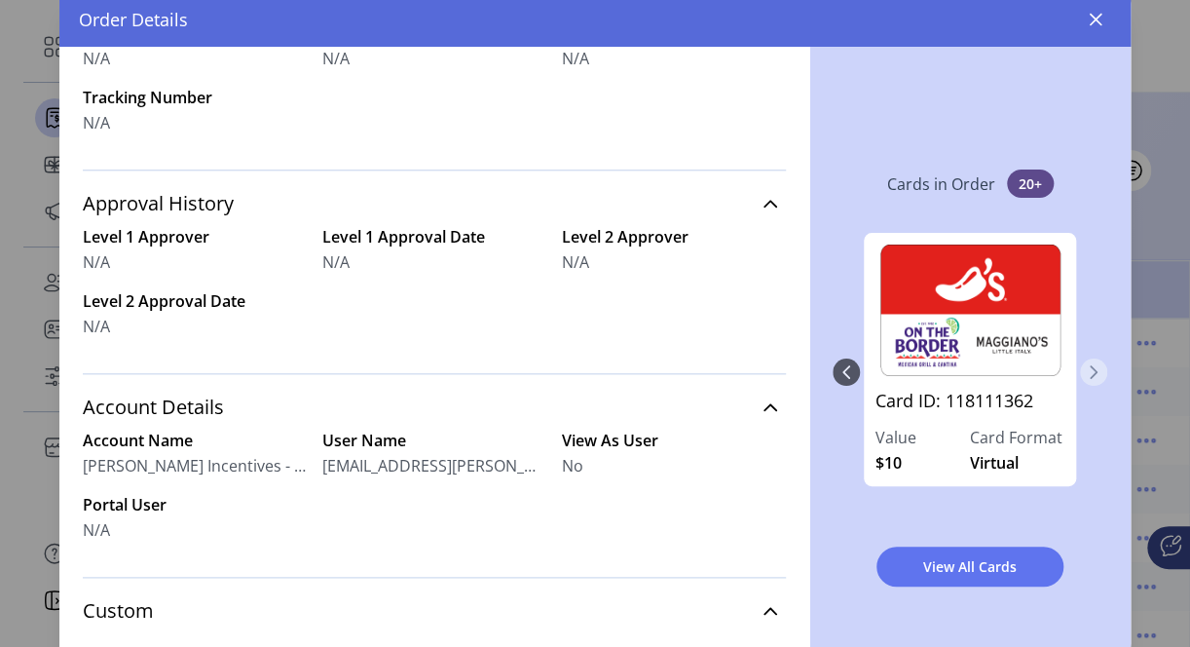
click at [1086, 370] on icon "Next Page" at bounding box center [1094, 372] width 16 height 16
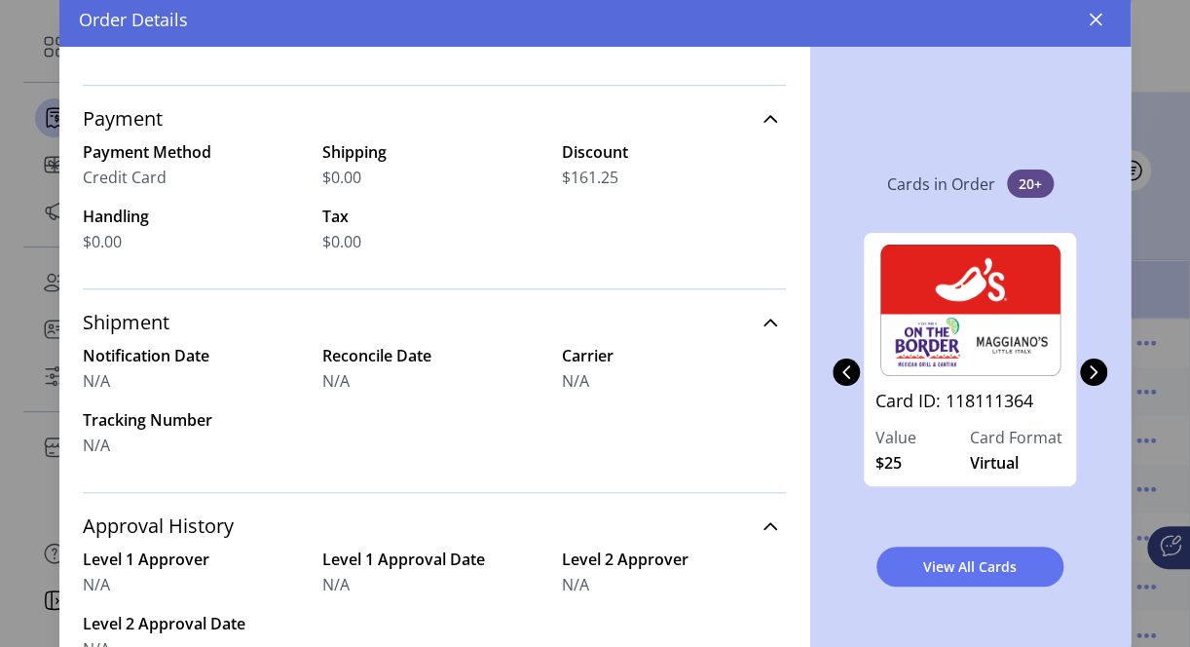
scroll to position [318, 0]
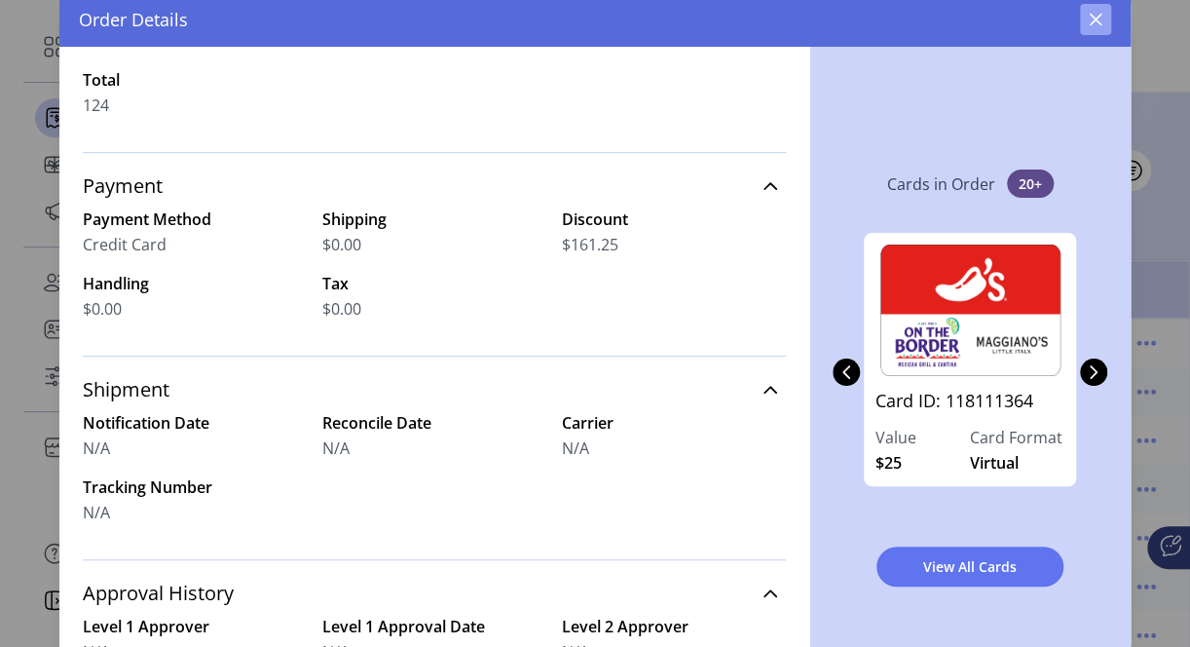
click at [1094, 20] on icon "button" at bounding box center [1096, 20] width 16 height 16
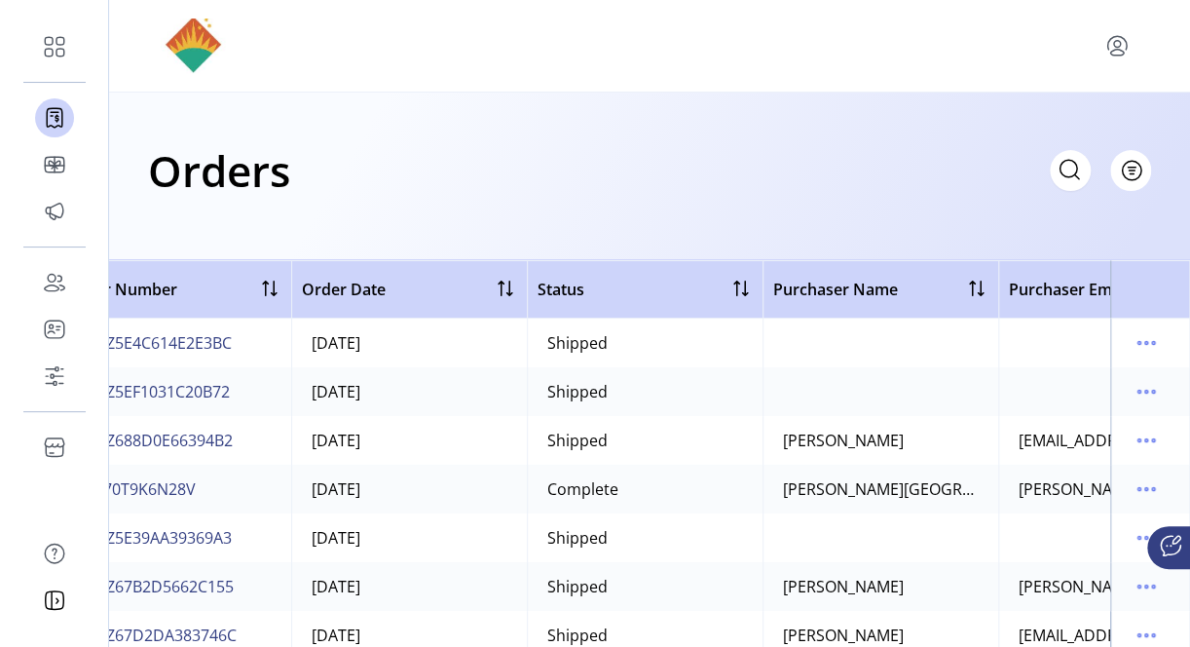
scroll to position [0, 54]
